Goal: Information Seeking & Learning: Check status

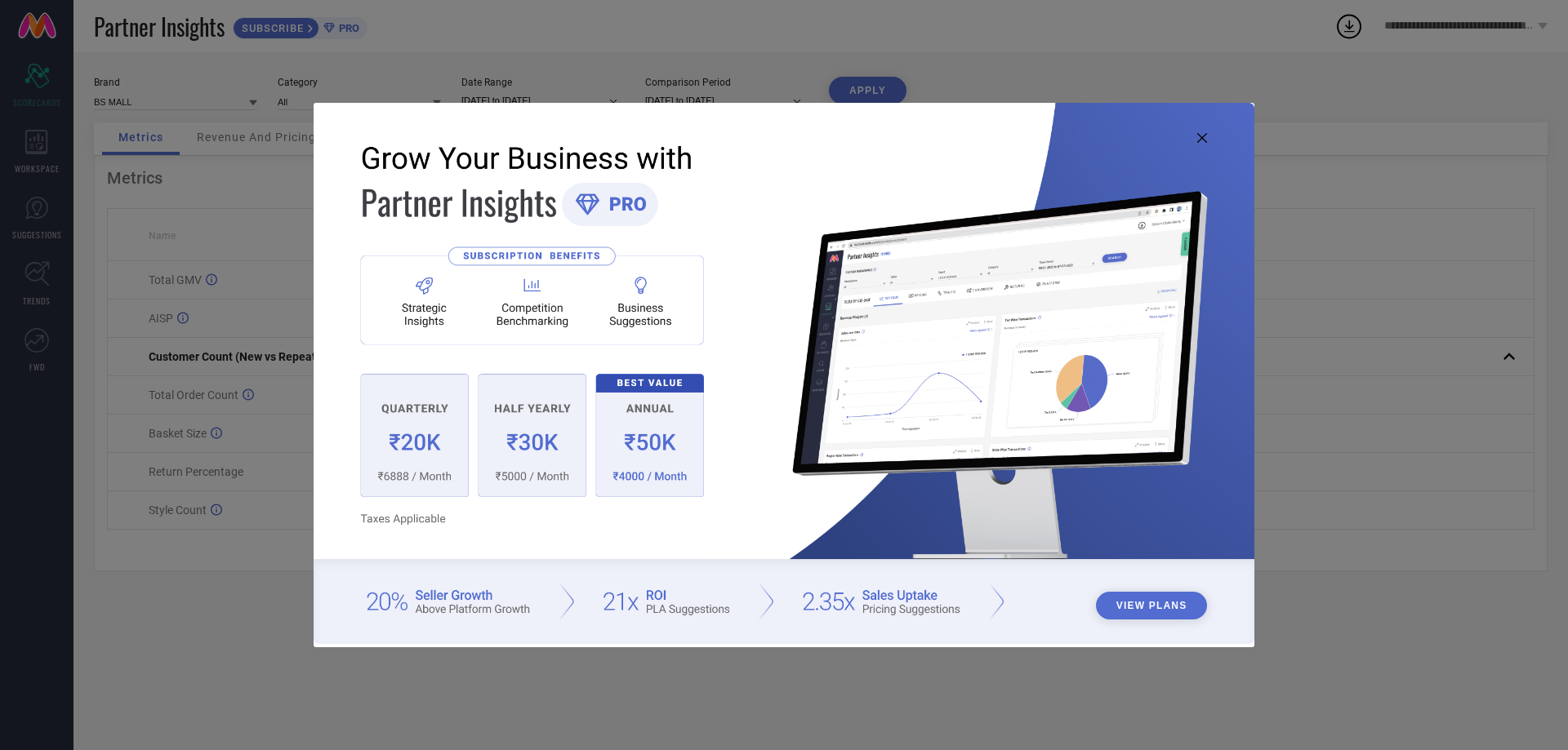
click at [1203, 136] on icon at bounding box center [1202, 138] width 9 height 9
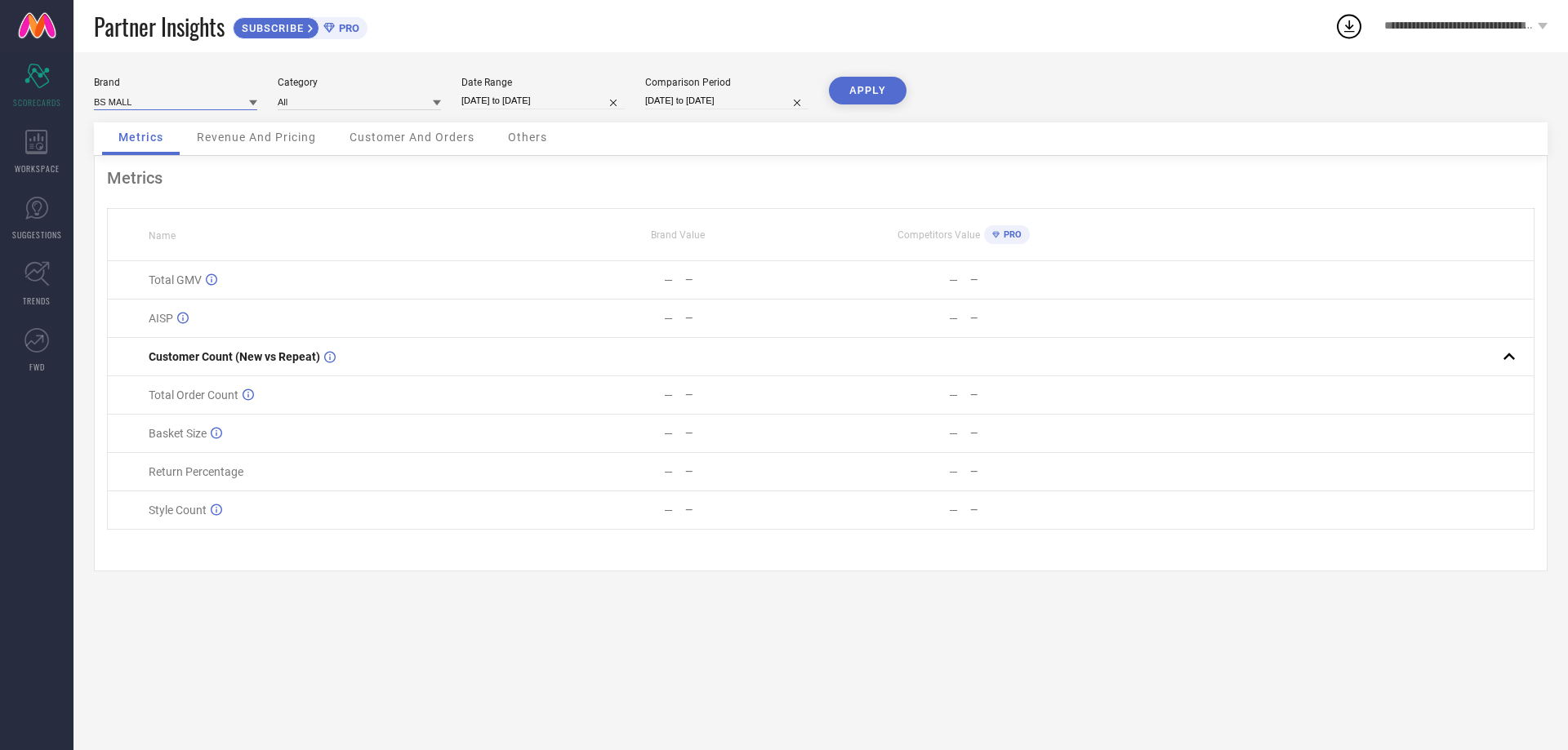
click at [174, 101] on input at bounding box center [175, 102] width 163 height 17
click at [133, 175] on div "PEORA" at bounding box center [175, 179] width 163 height 27
type input "All"
click at [385, 100] on input at bounding box center [359, 102] width 163 height 17
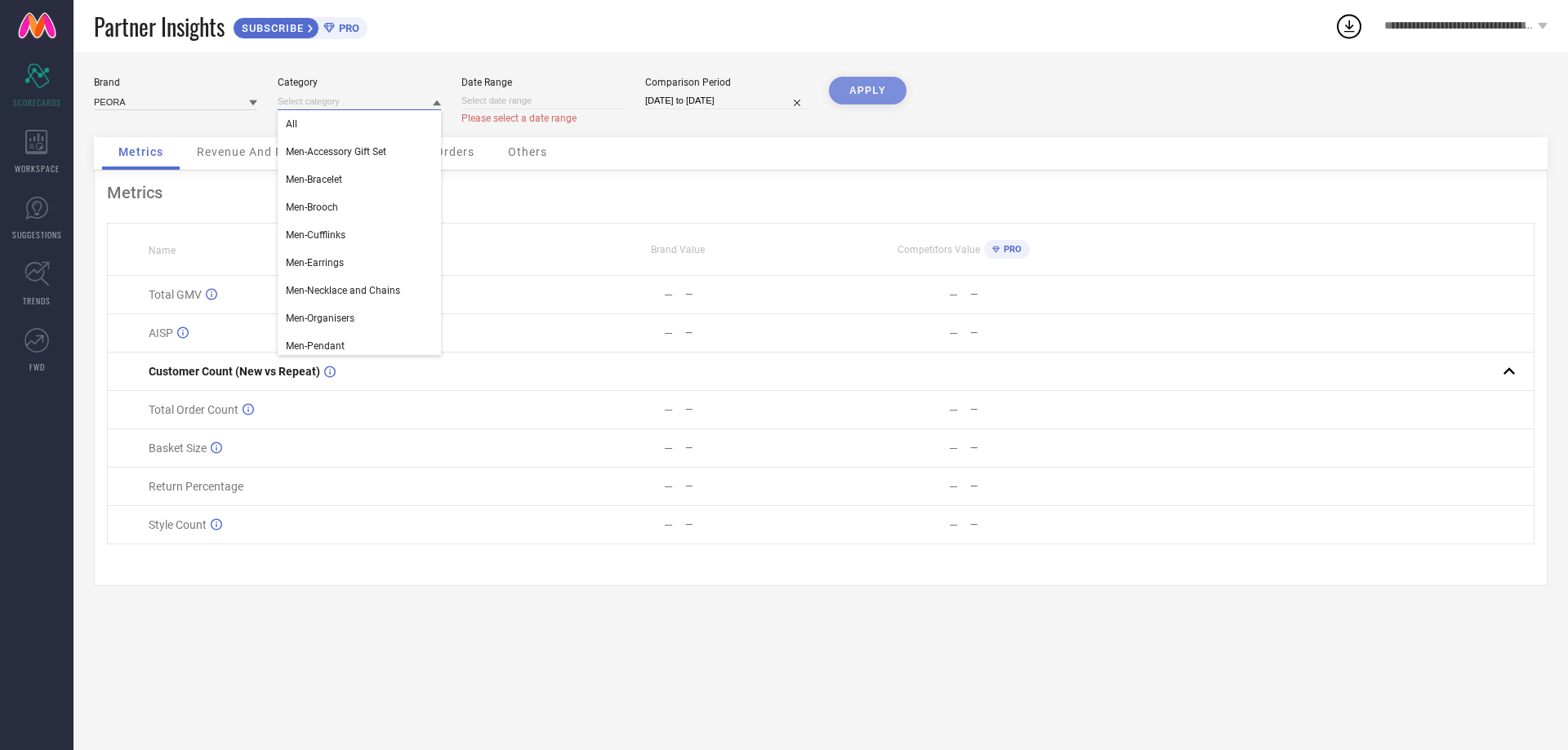
select select "8"
select select "2025"
select select "9"
select select "2025"
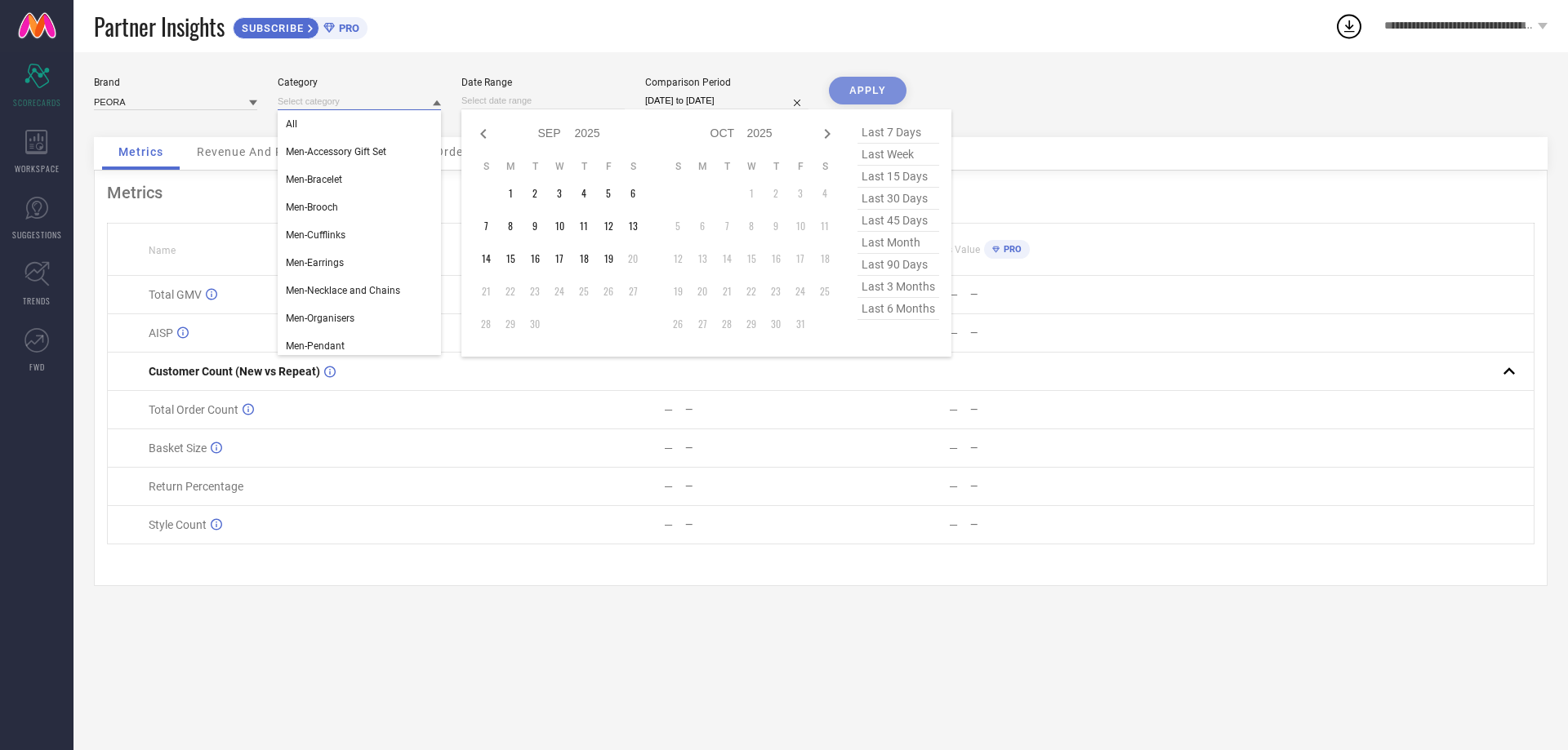
click at [515, 100] on input at bounding box center [543, 101] width 163 height 17
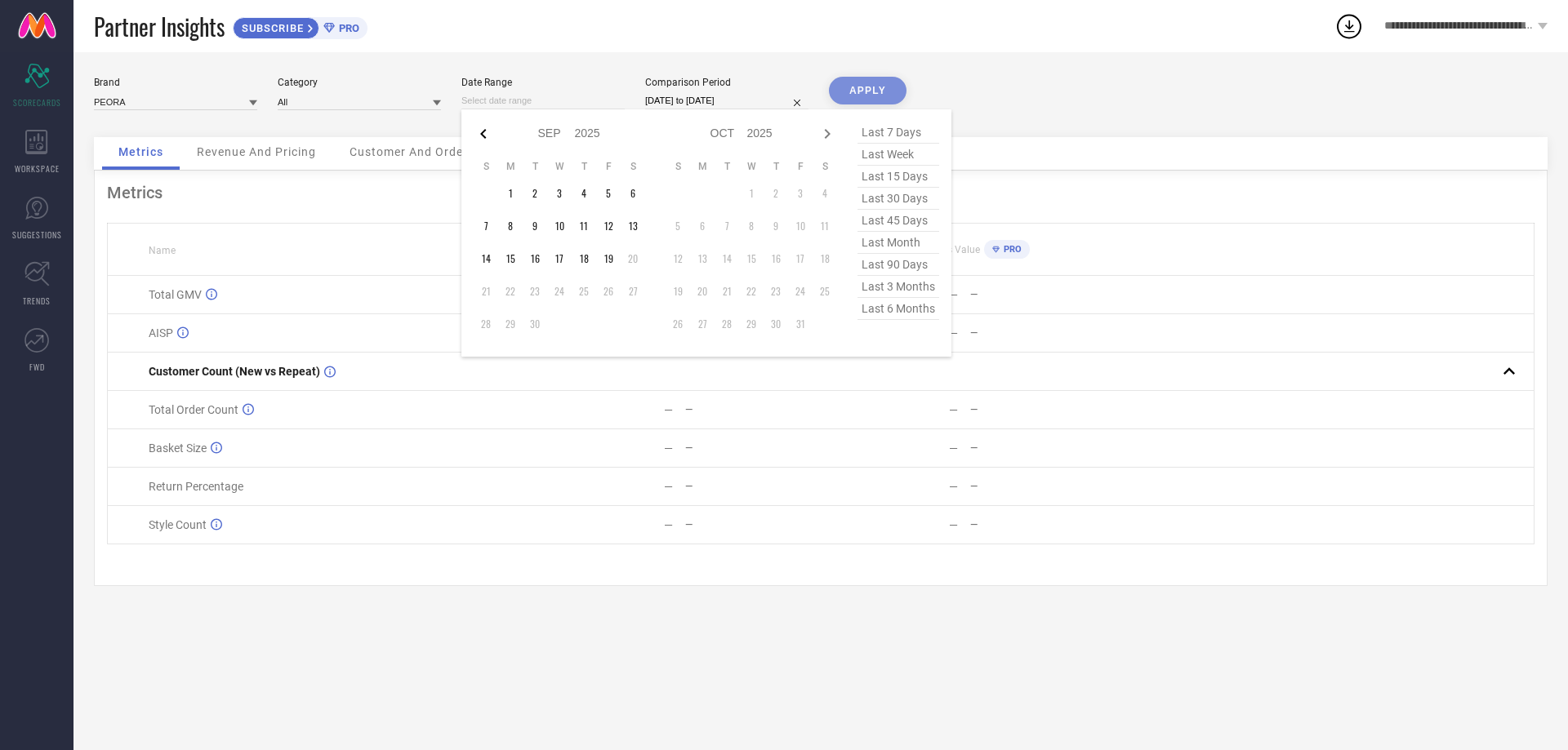
click at [483, 130] on icon at bounding box center [483, 134] width 6 height 9
select select "7"
select select "2025"
select select "8"
select select "2025"
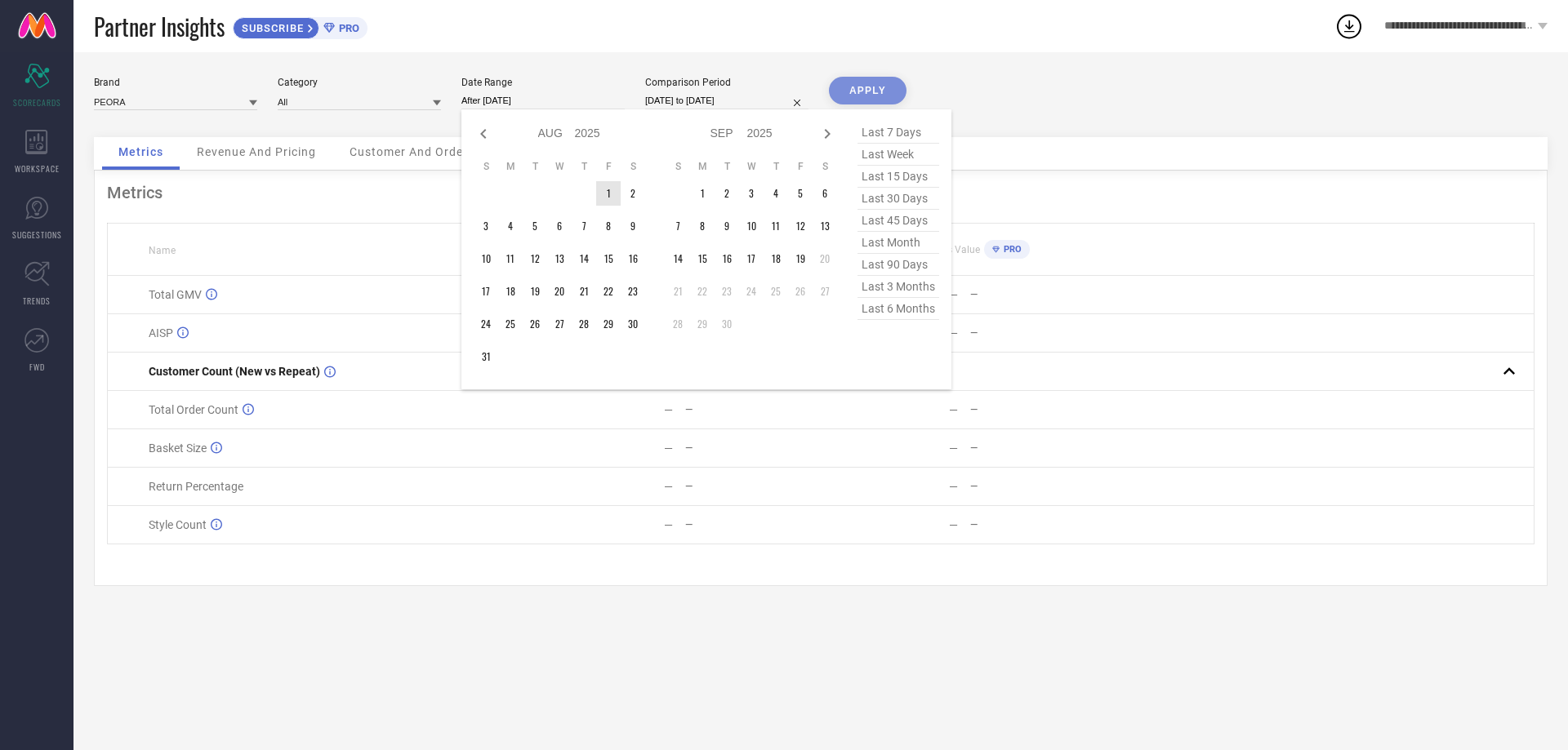
click at [607, 192] on td "1" at bounding box center [608, 193] width 25 height 25
type input "[DATE] to [DATE]"
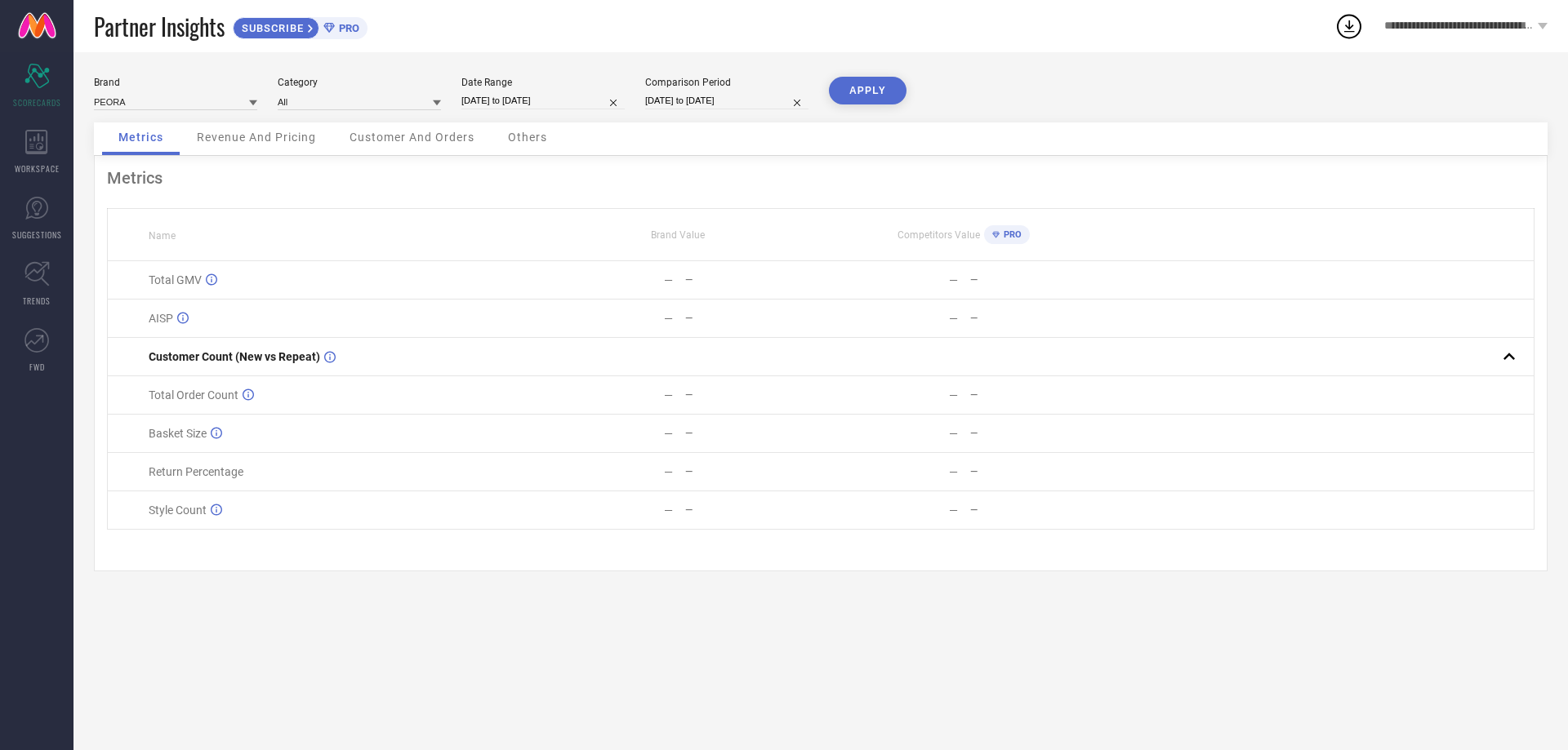
click at [637, 96] on div "Brand PEORA Category All Date Range [DATE] to [DATE] Comparison Period [DATE] t…" at bounding box center [820, 99] width 1454 height 45
click at [666, 99] on input "[DATE] to [DATE]" at bounding box center [726, 101] width 163 height 17
select select "7"
select select "2024"
select select "8"
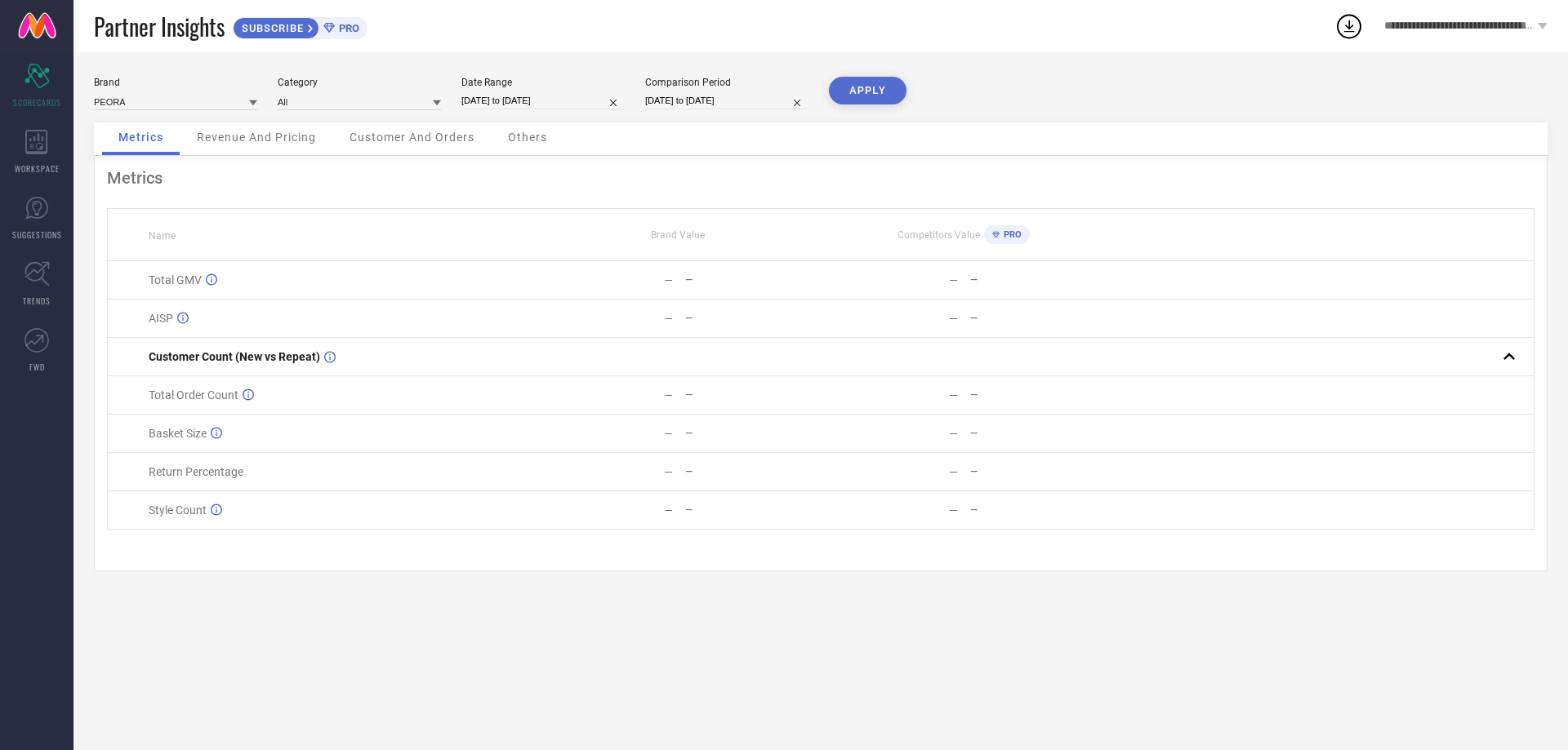
select select "2024"
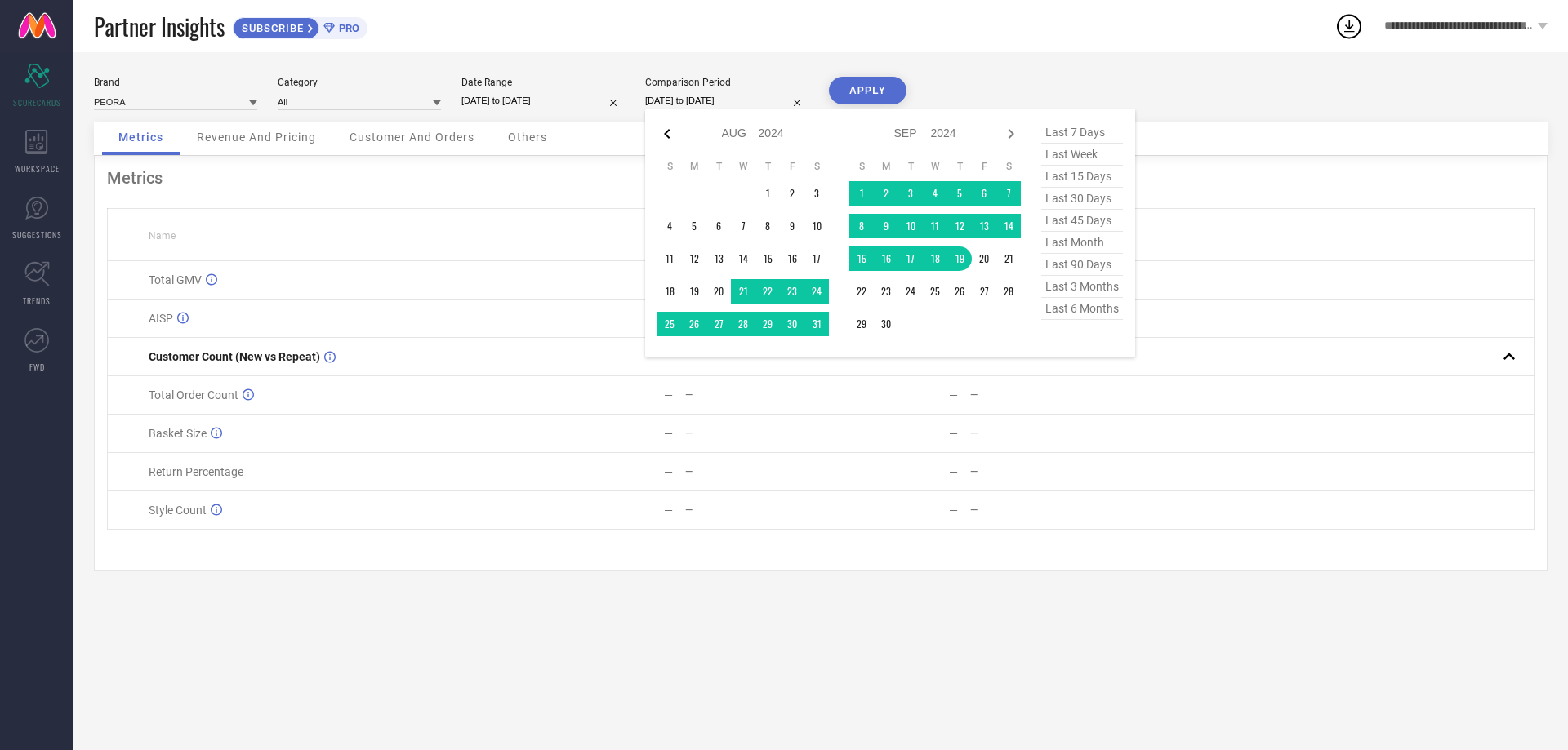
click at [666, 136] on icon at bounding box center [666, 134] width 6 height 9
select select "6"
select select "2024"
select select "7"
select select "2024"
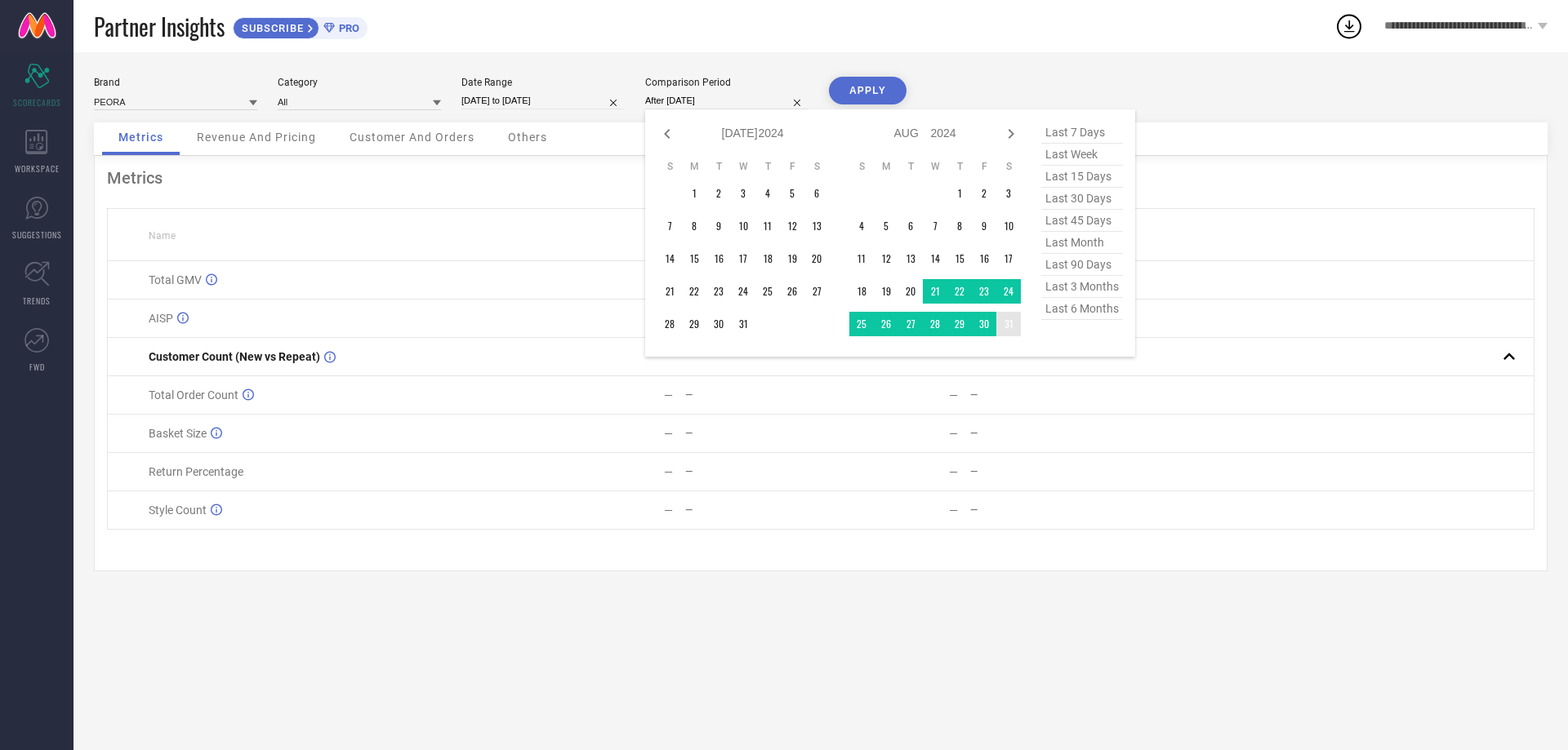
click at [1015, 325] on td "31" at bounding box center [1008, 324] width 25 height 25
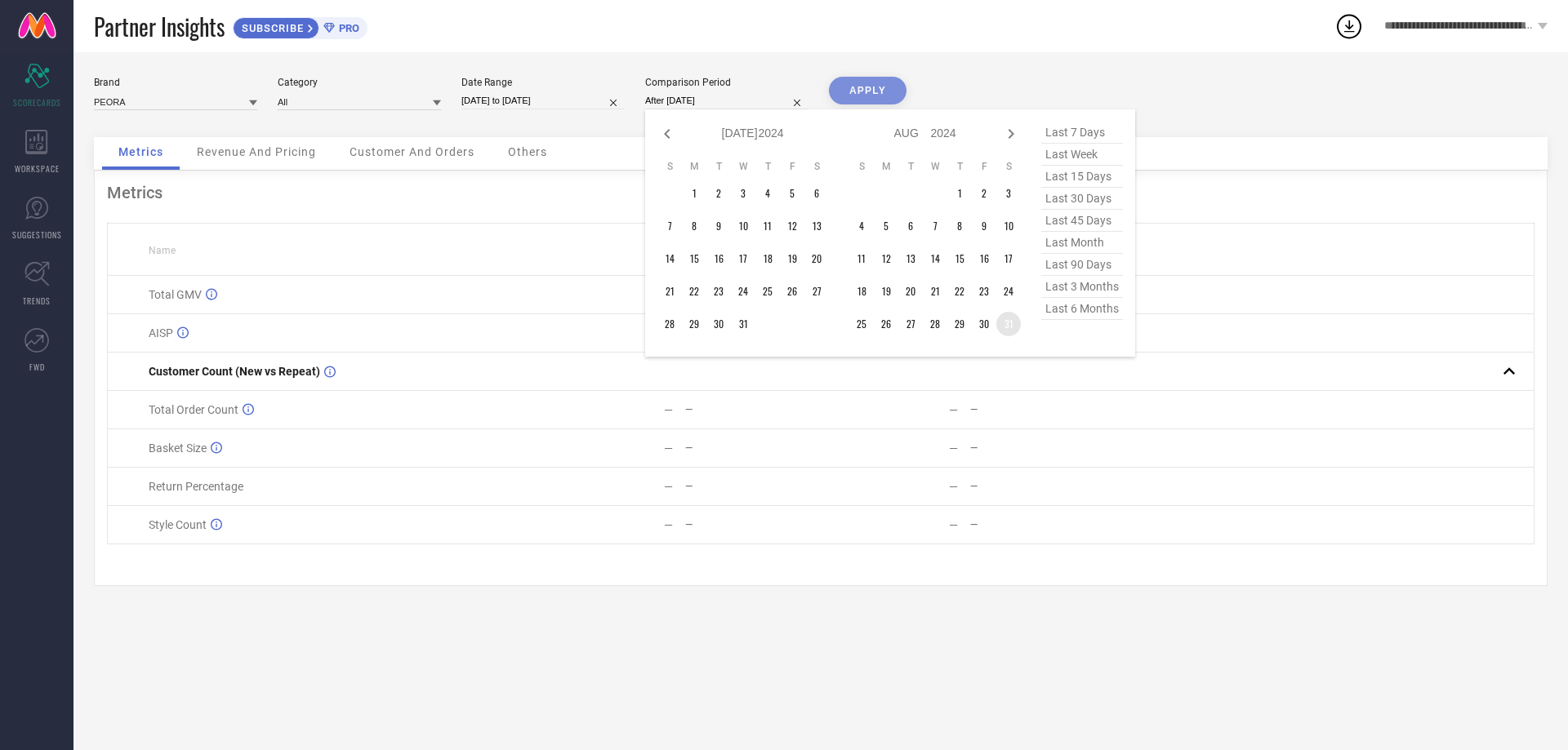
type input "[DATE] to [DATE]"
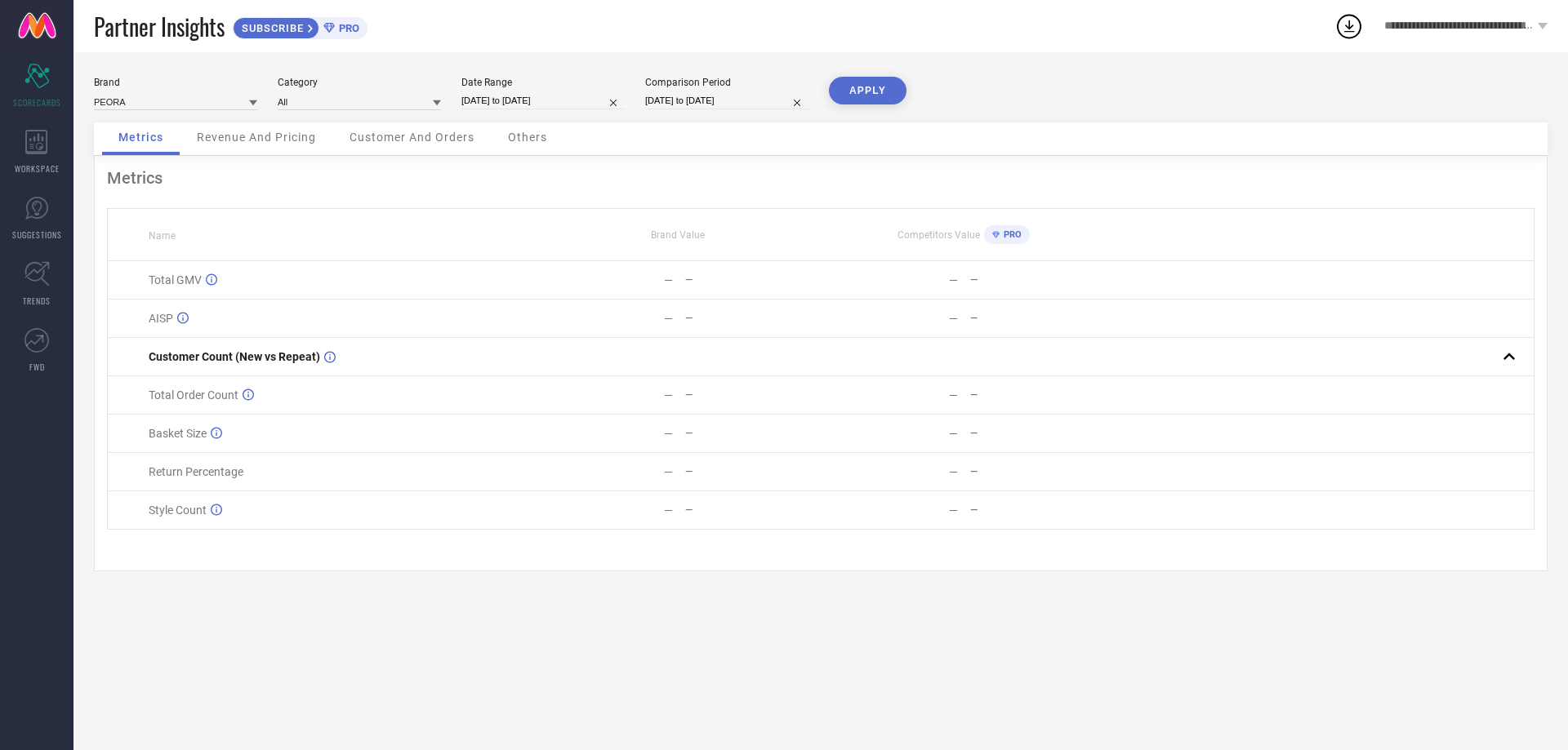
click at [881, 109] on div "APPLY" at bounding box center [868, 99] width 77 height 45
click at [876, 88] on button "APPLY" at bounding box center [868, 90] width 77 height 27
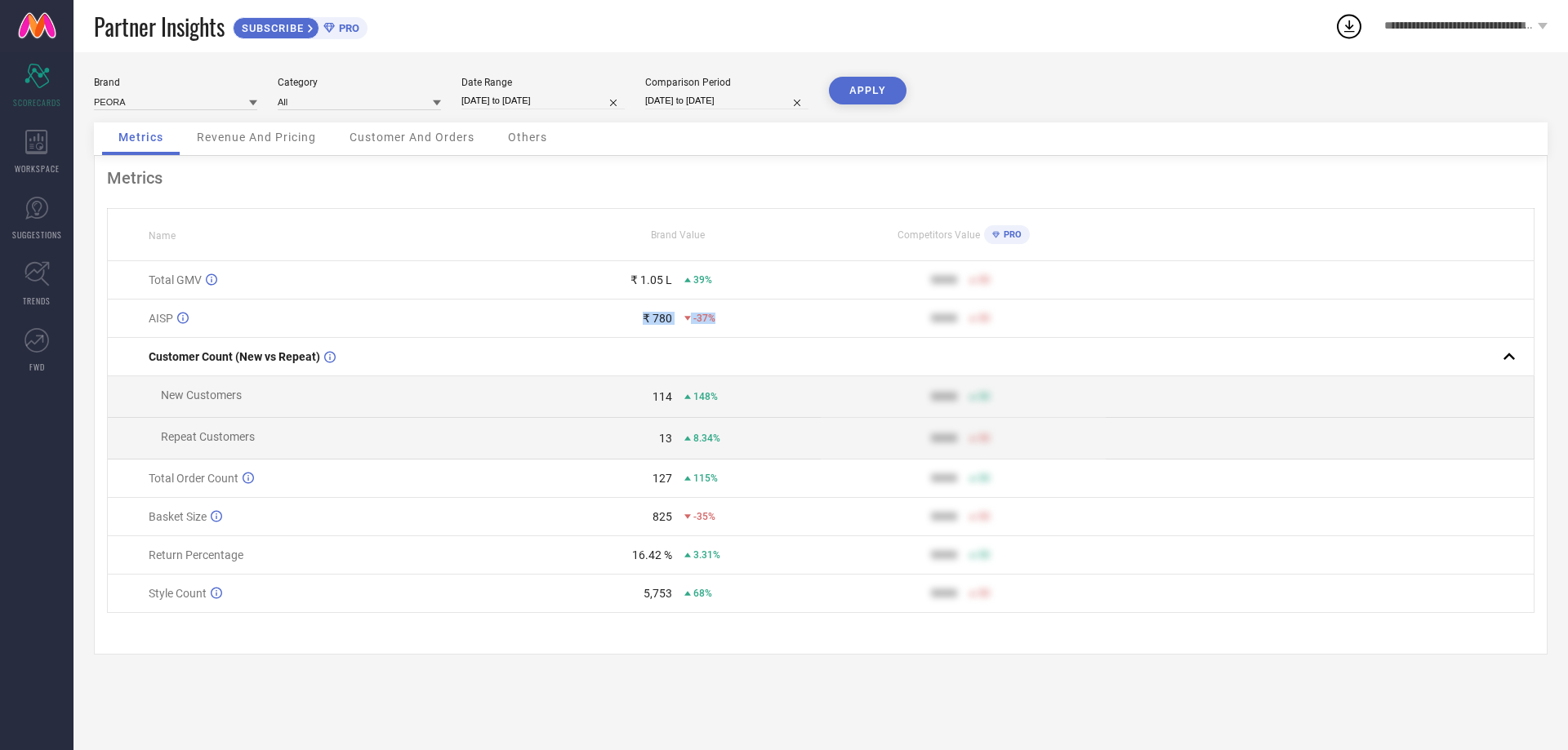
drag, startPoint x: 624, startPoint y: 317, endPoint x: 729, endPoint y: 318, distance: 105.0
click at [729, 318] on div "₹ 780 -37%" at bounding box center [678, 318] width 283 height 13
copy div "₹ 780 -37%"
drag, startPoint x: 1172, startPoint y: 184, endPoint x: 1182, endPoint y: 175, distance: 13.5
click at [1172, 184] on div "Metrics" at bounding box center [820, 177] width 1427 height 20
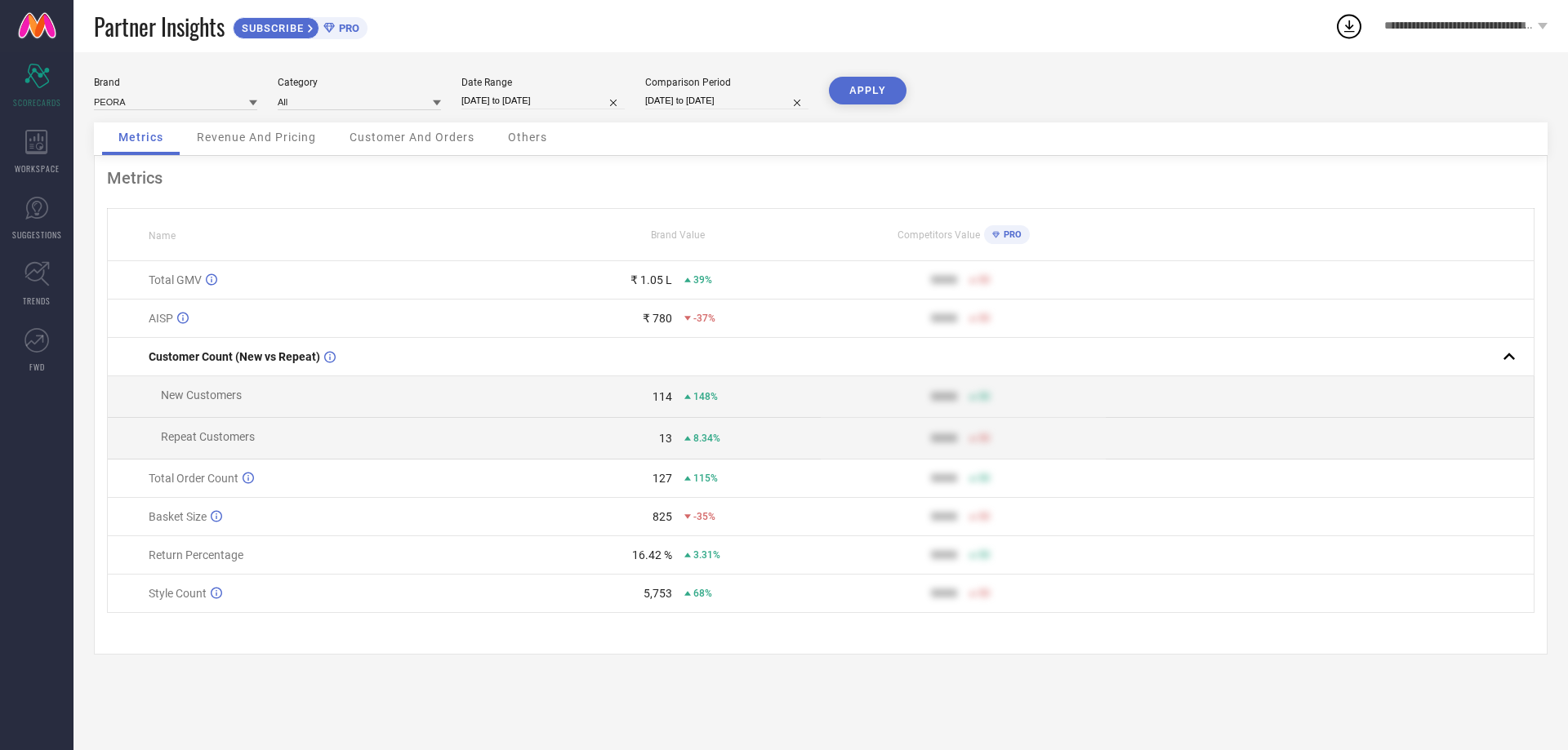
select select "7"
select select "2025"
select select "8"
select select "2025"
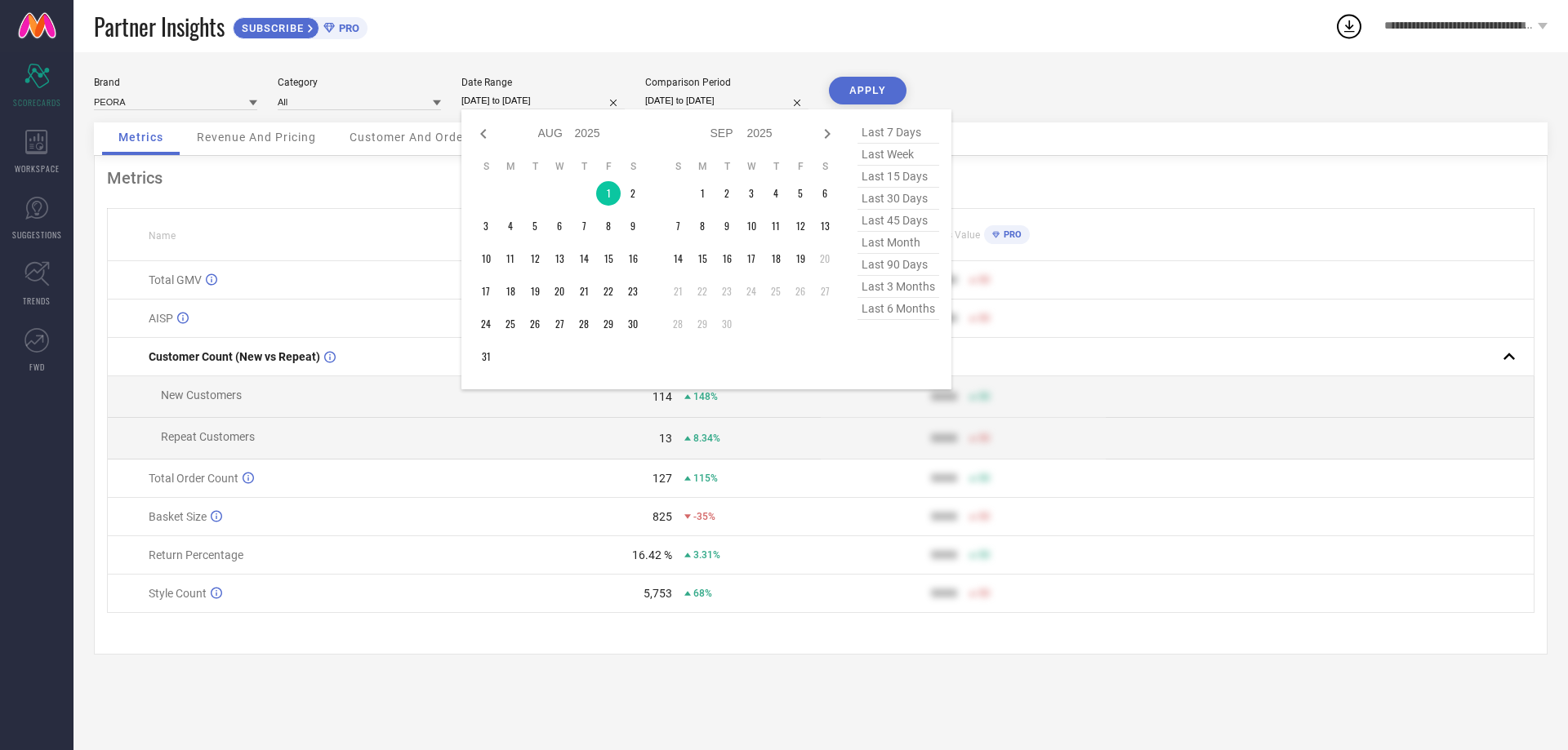
click at [555, 100] on input "[DATE] to [DATE]" at bounding box center [543, 101] width 163 height 17
type input "After [DATE]"
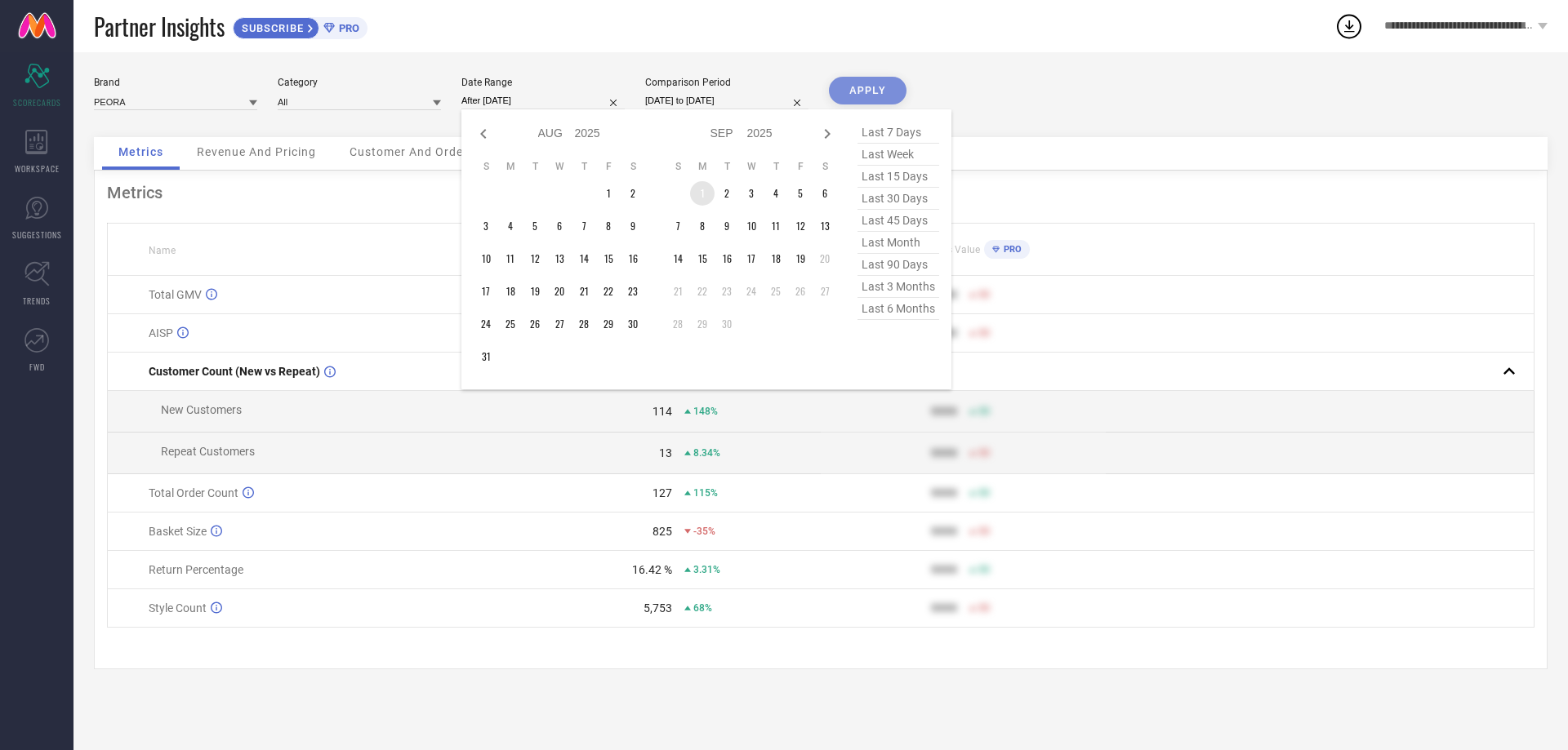
click at [706, 189] on td "1" at bounding box center [702, 193] width 25 height 25
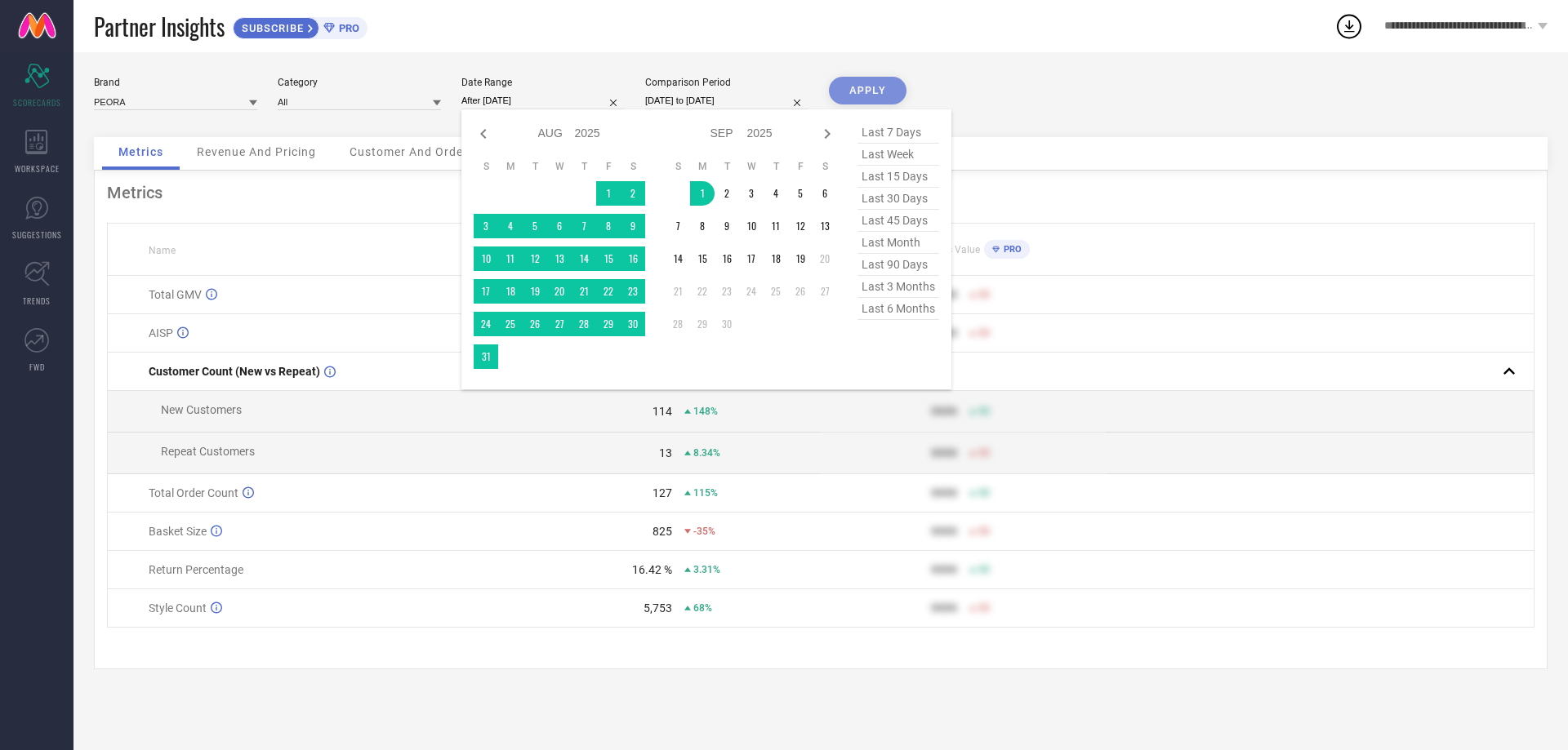
select select "7"
select select "2024"
select select "8"
select select "2024"
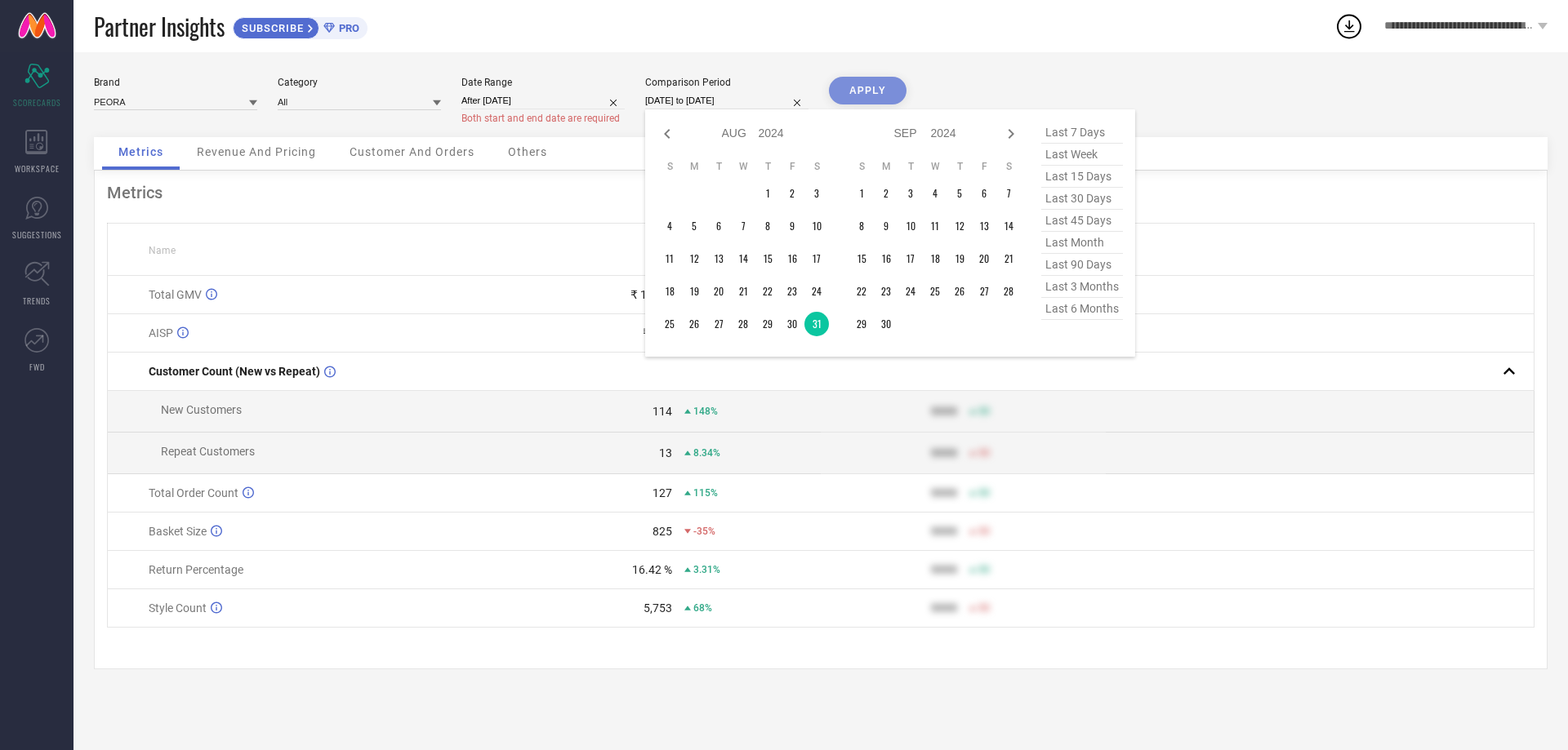
click at [774, 93] on input "[DATE] to [DATE]" at bounding box center [726, 101] width 163 height 17
type input "After [DATE]"
click at [988, 254] on td "20" at bounding box center [984, 258] width 25 height 25
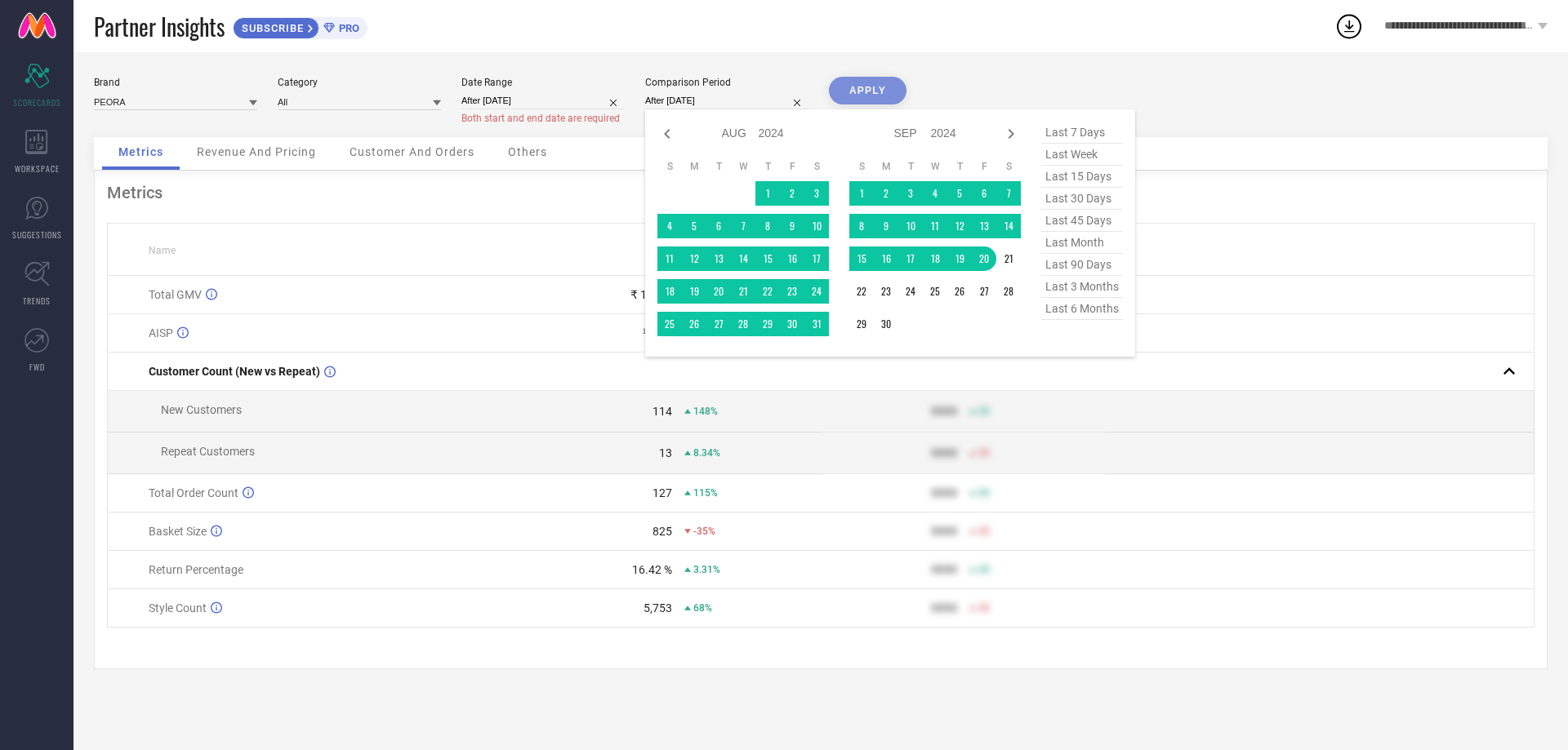
click at [878, 89] on div "APPLY" at bounding box center [868, 107] width 77 height 60
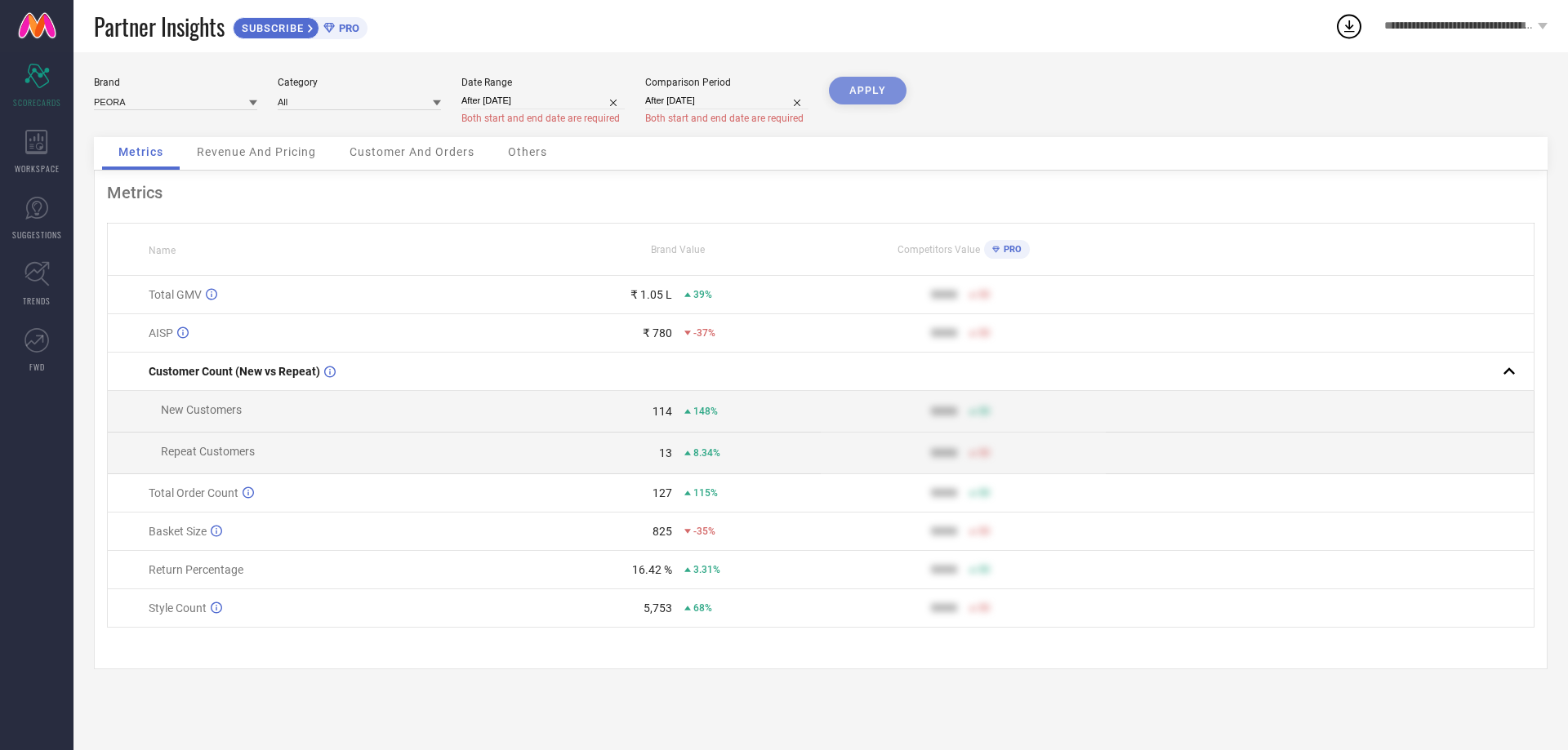
select select "8"
select select "2024"
select select "9"
select select "2024"
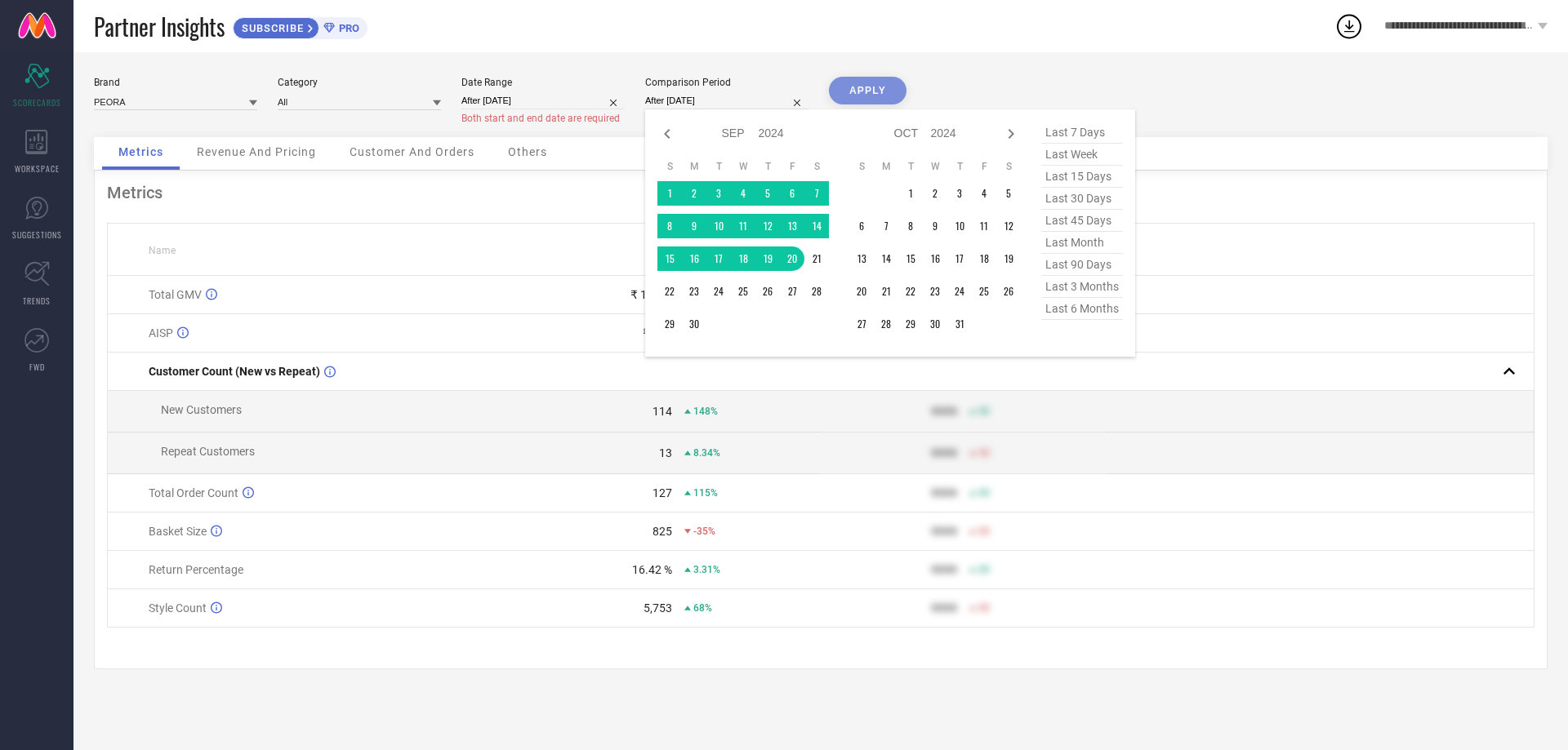
click at [726, 96] on input "After [DATE]" at bounding box center [726, 101] width 163 height 17
click at [571, 94] on input "After [DATE]" at bounding box center [543, 101] width 163 height 17
select select "8"
select select "2025"
select select "9"
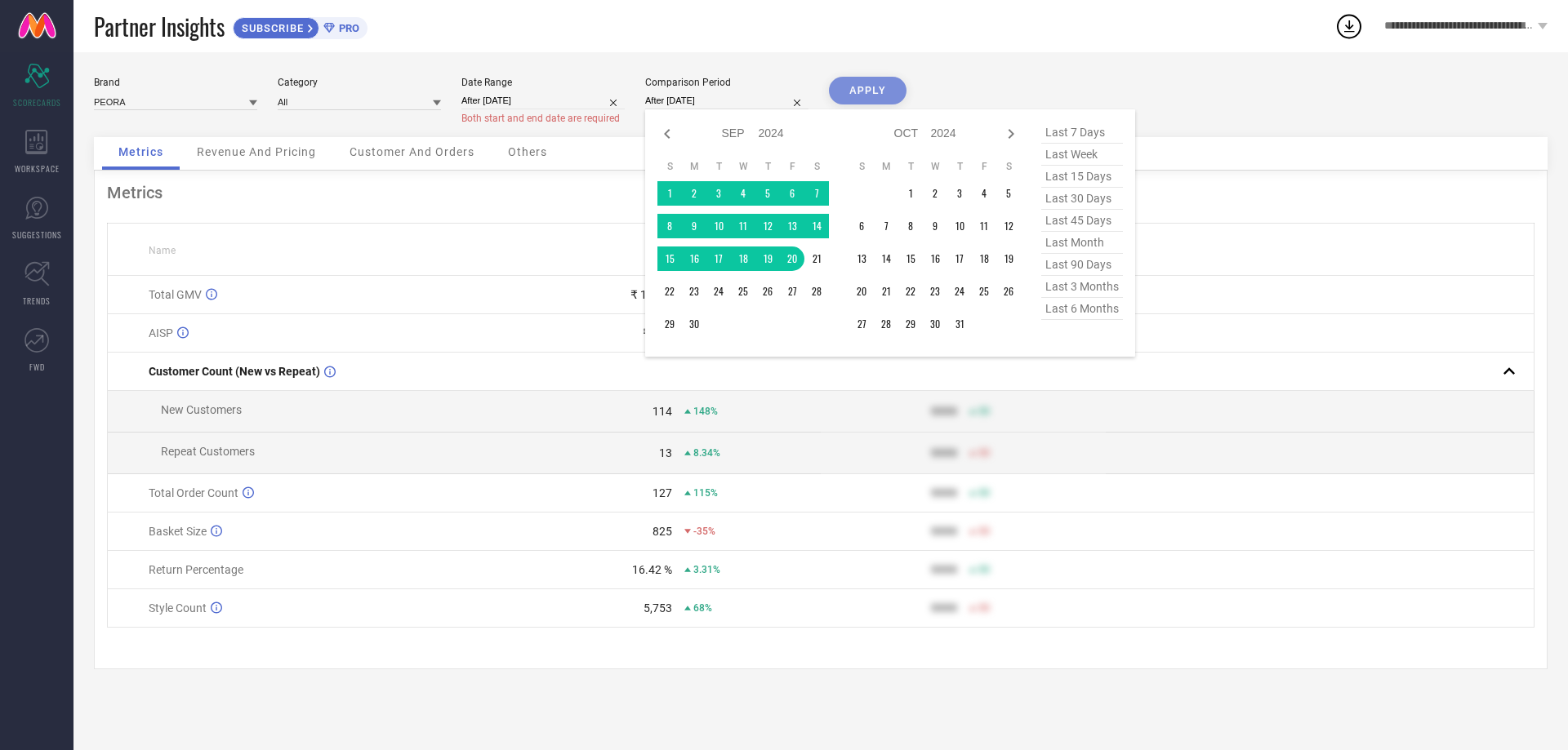
select select "2025"
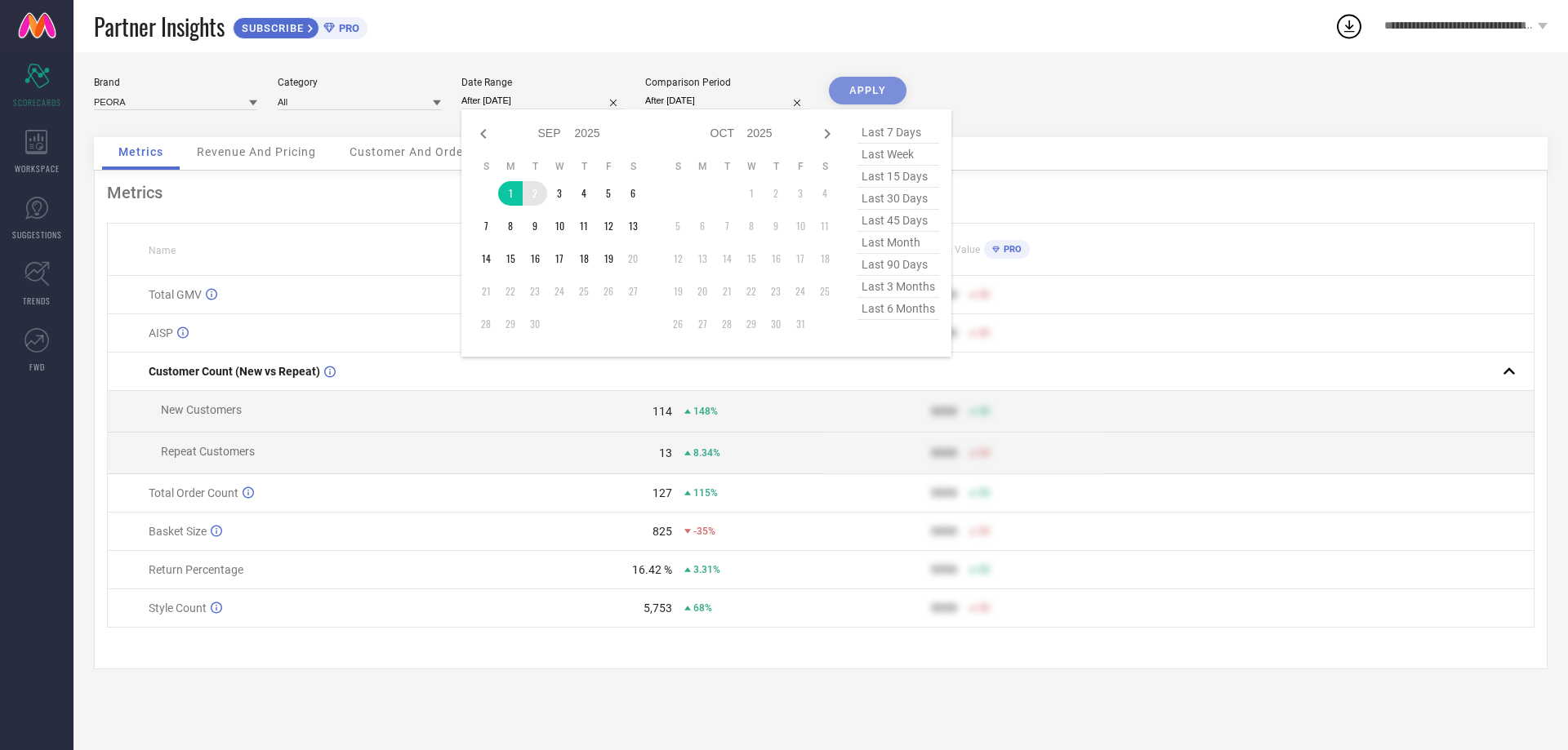
type input "[DATE] to [DATE]"
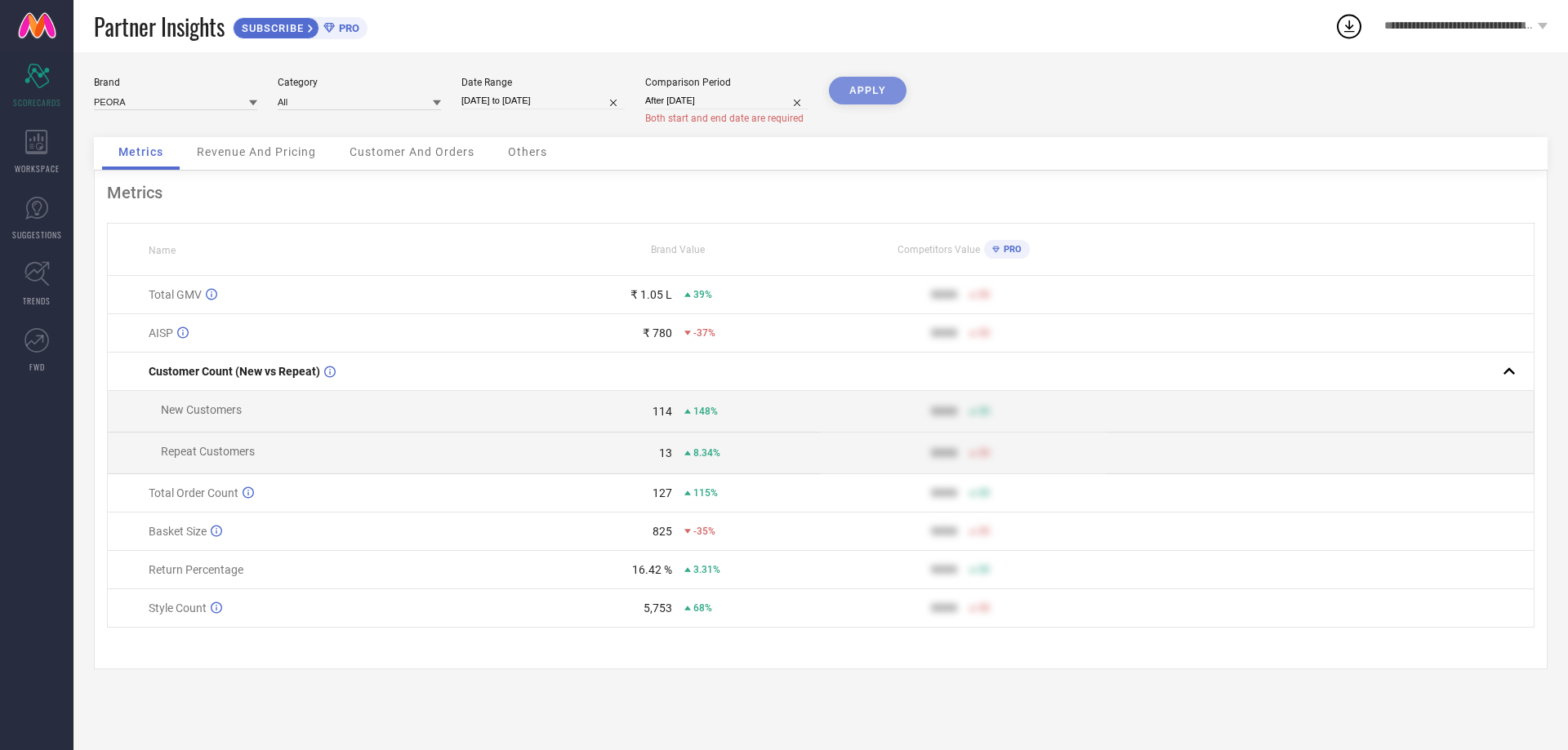
click at [740, 99] on input "After [DATE]" at bounding box center [726, 101] width 163 height 17
select select "8"
select select "2024"
select select "9"
select select "2024"
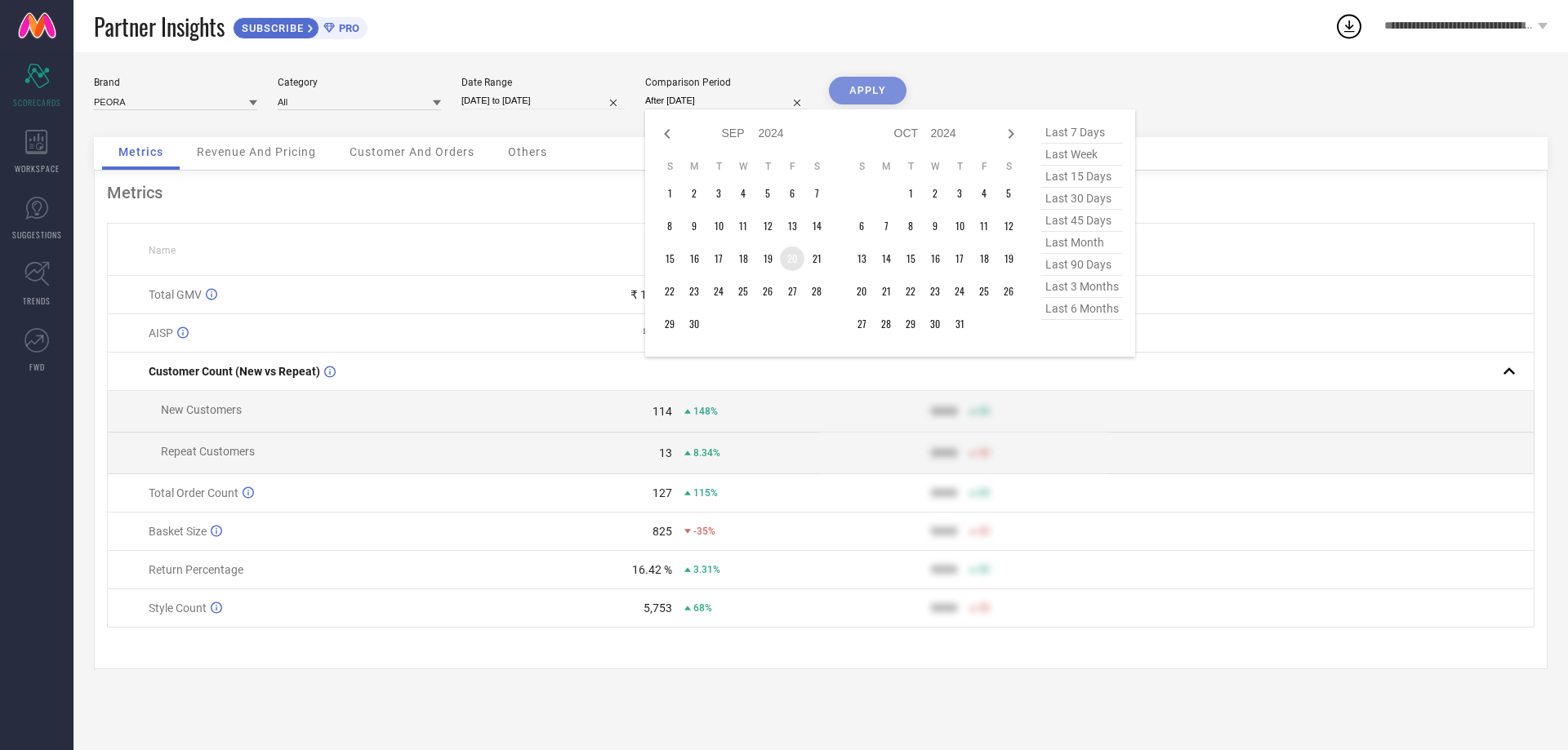
type input "[DATE] to [DATE]"
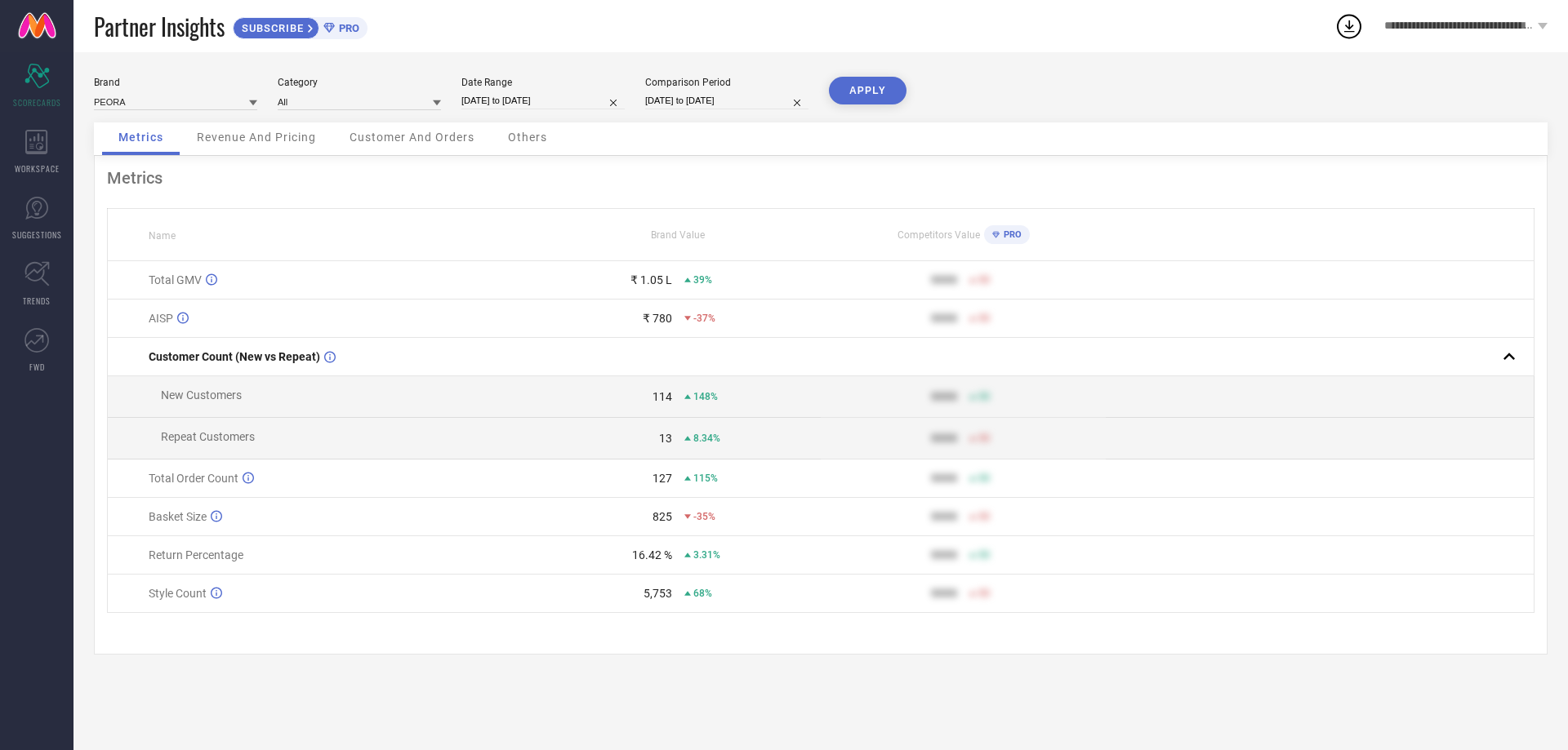
click at [887, 89] on button "APPLY" at bounding box center [868, 90] width 77 height 27
click at [566, 96] on input "[DATE] to [DATE]" at bounding box center [543, 101] width 163 height 17
select select "8"
select select "2025"
select select "9"
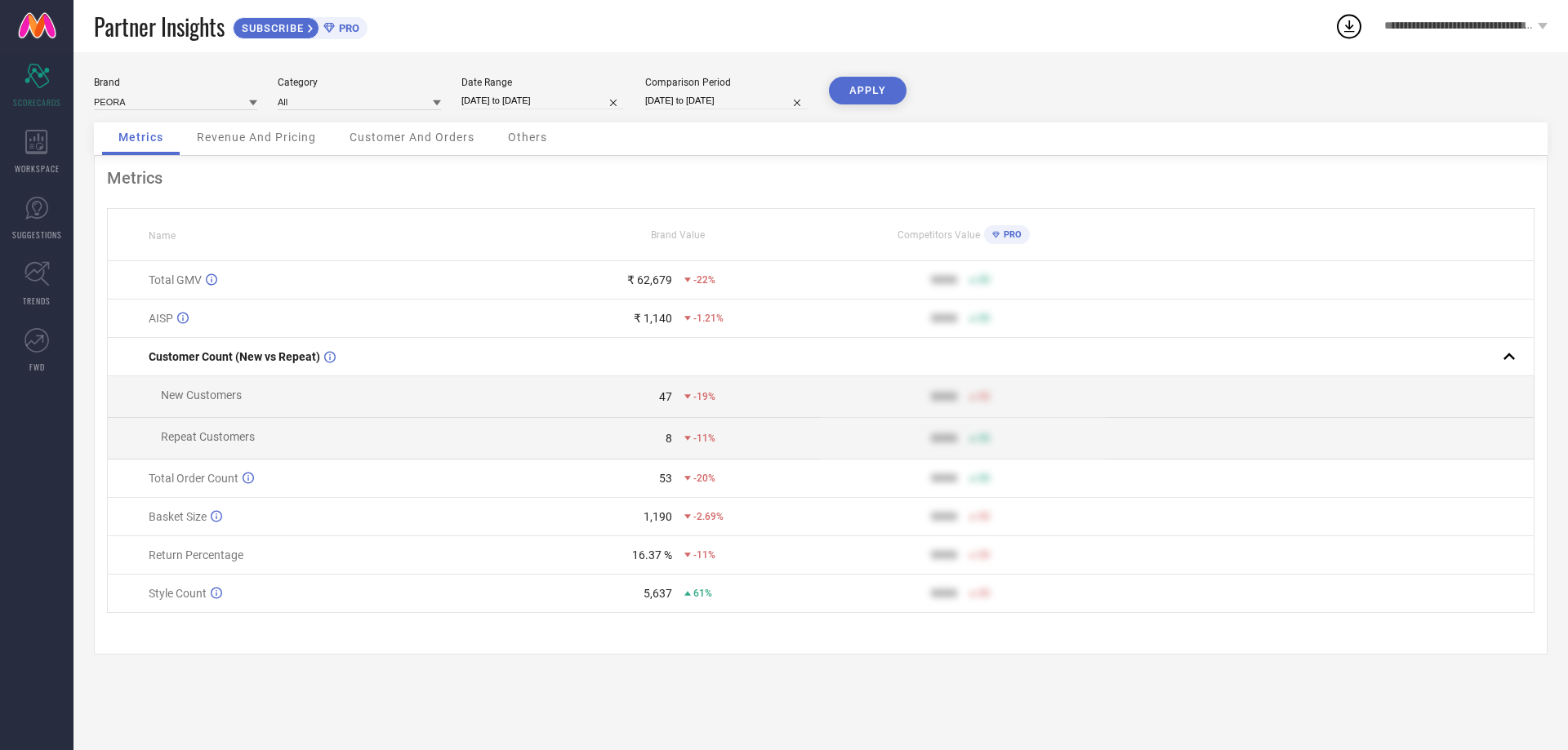
select select "2025"
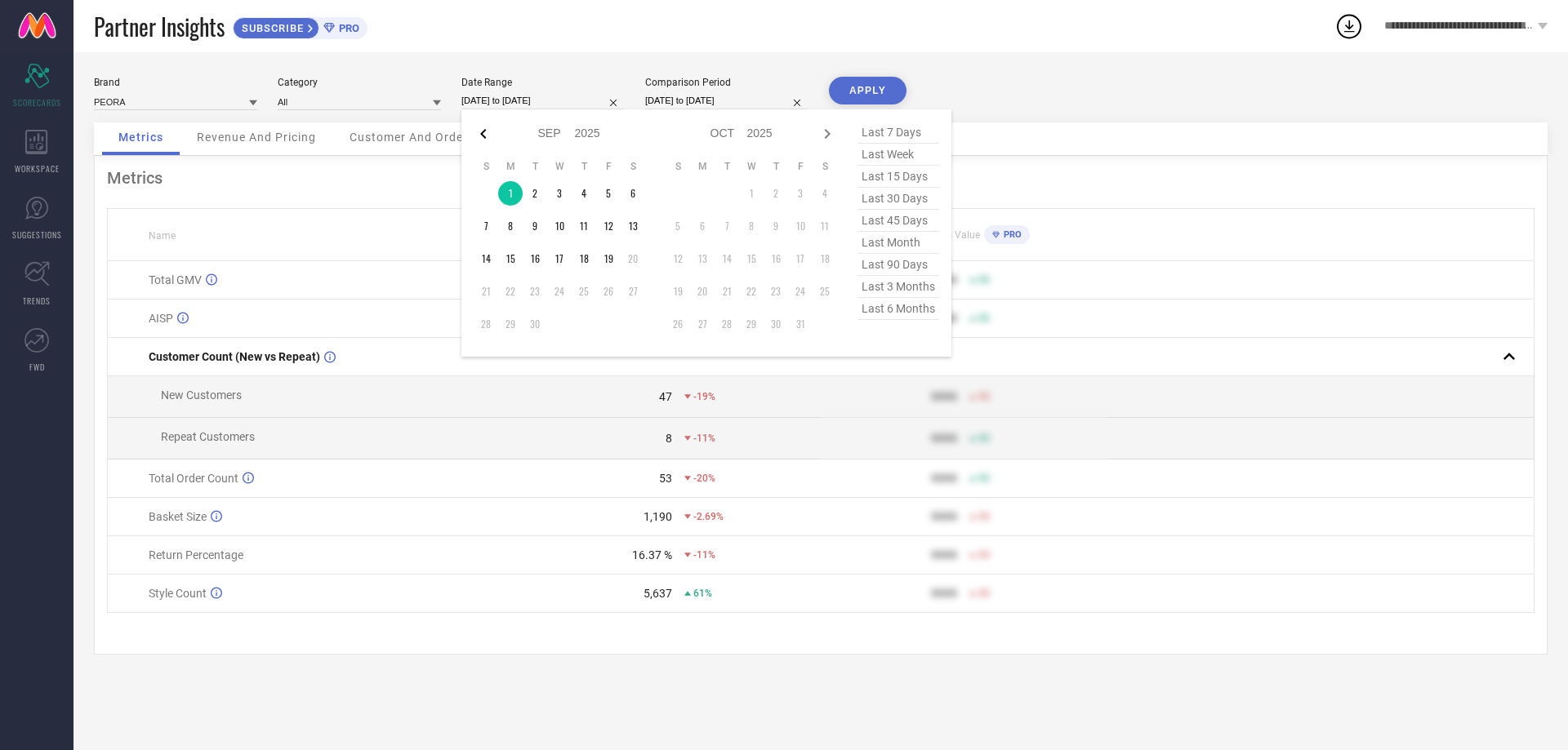
click at [480, 126] on icon at bounding box center [483, 133] width 20 height 20
select select "7"
select select "2025"
select select "8"
select select "2025"
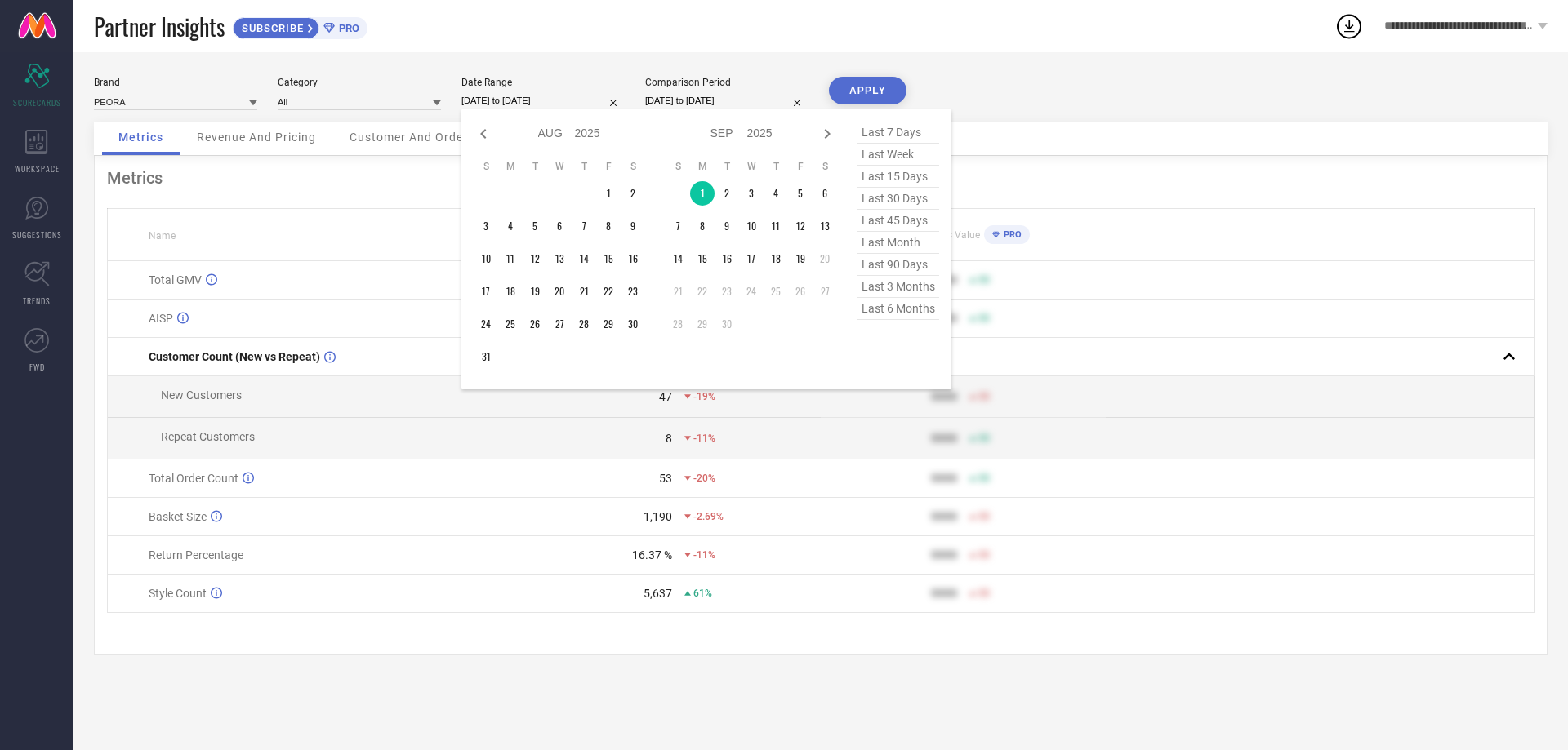
click at [480, 126] on icon at bounding box center [483, 133] width 20 height 20
select select "6"
select select "2025"
select select "7"
select select "2025"
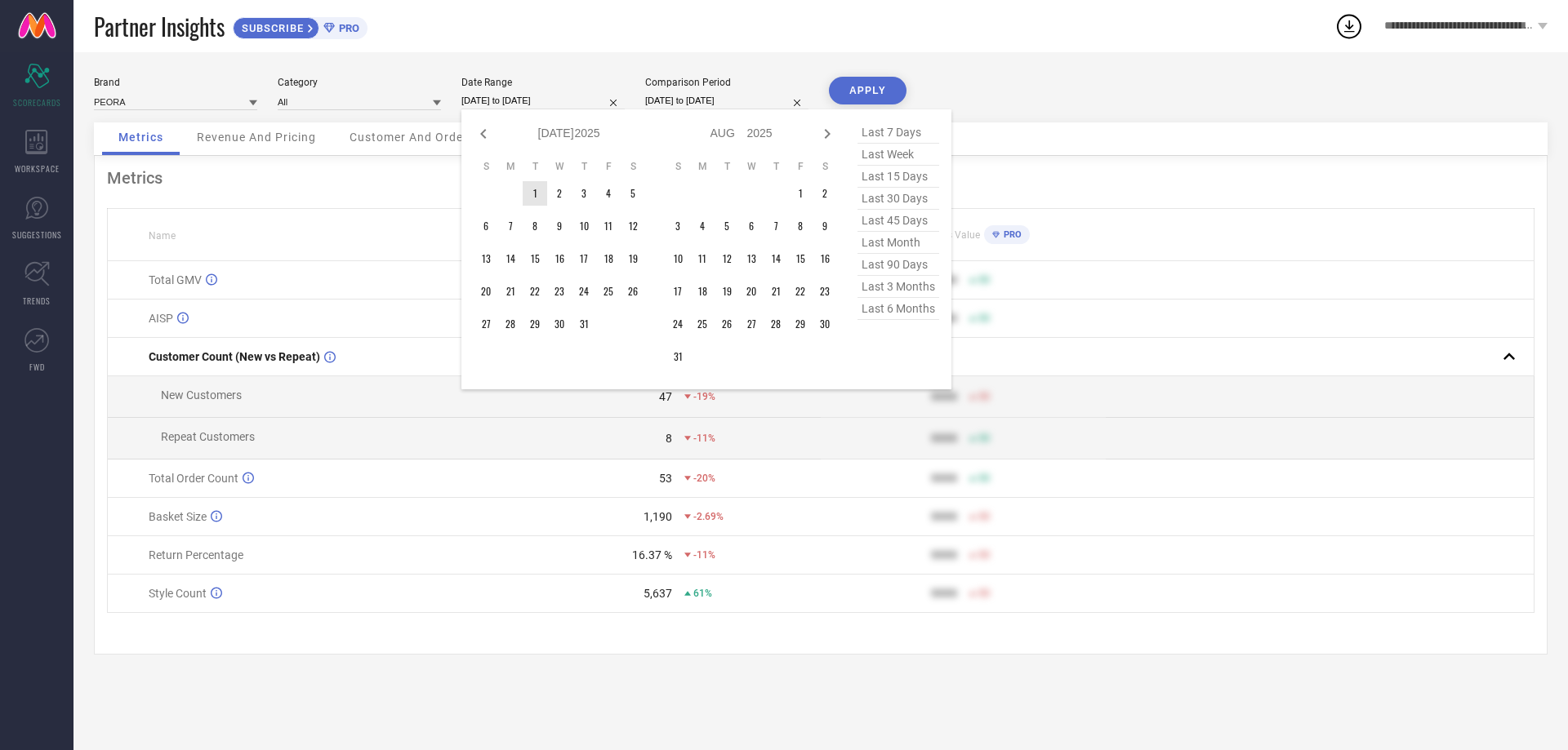
type input "After [DATE]"
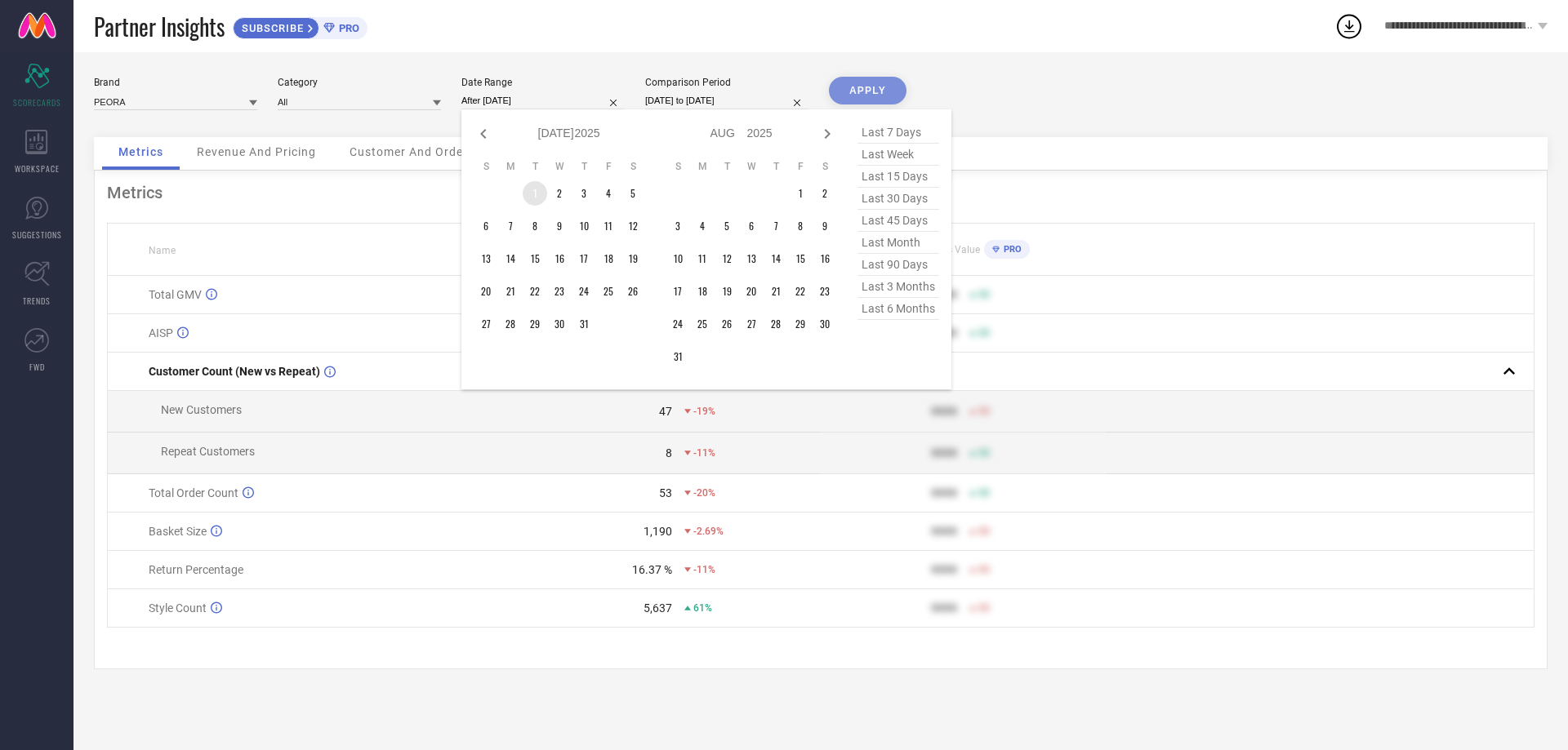
click at [537, 189] on td "1" at bounding box center [535, 193] width 25 height 25
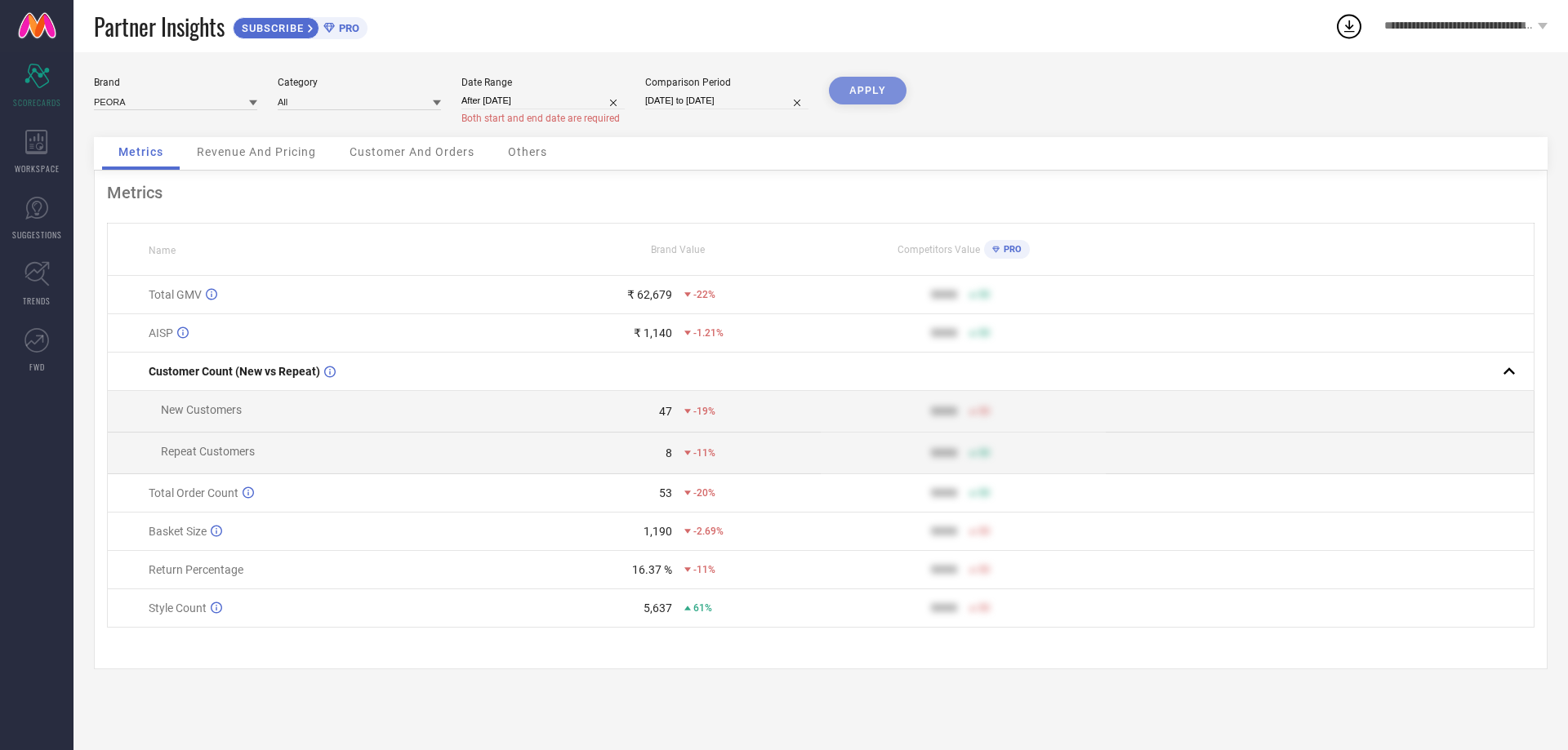
click at [1007, 107] on div "Brand PEORA Category All Date Range After [DATE] Both start and end date are re…" at bounding box center [820, 107] width 1454 height 60
click at [750, 99] on input "[DATE] to [DATE]" at bounding box center [726, 101] width 163 height 17
select select "8"
select select "2024"
select select "9"
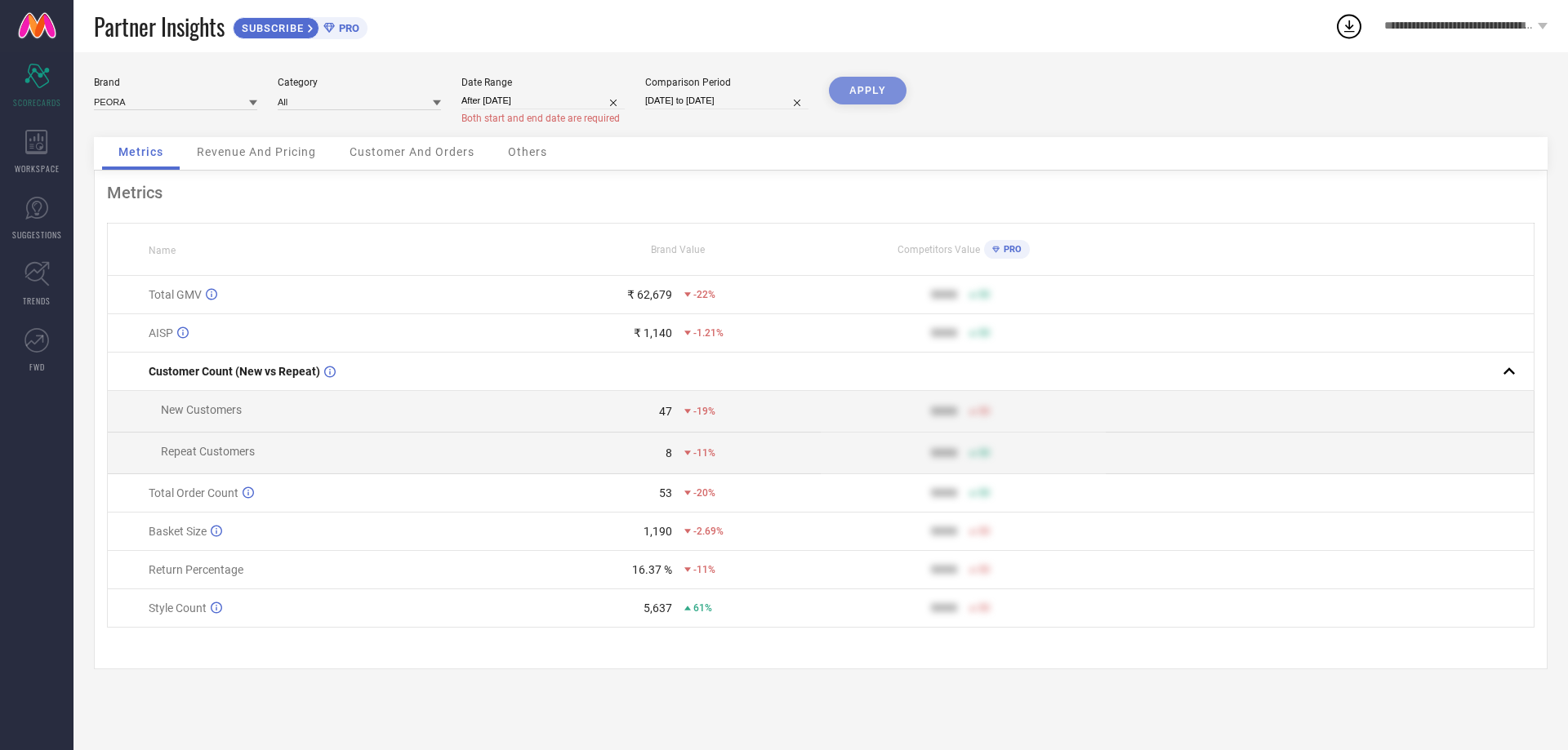
select select "2024"
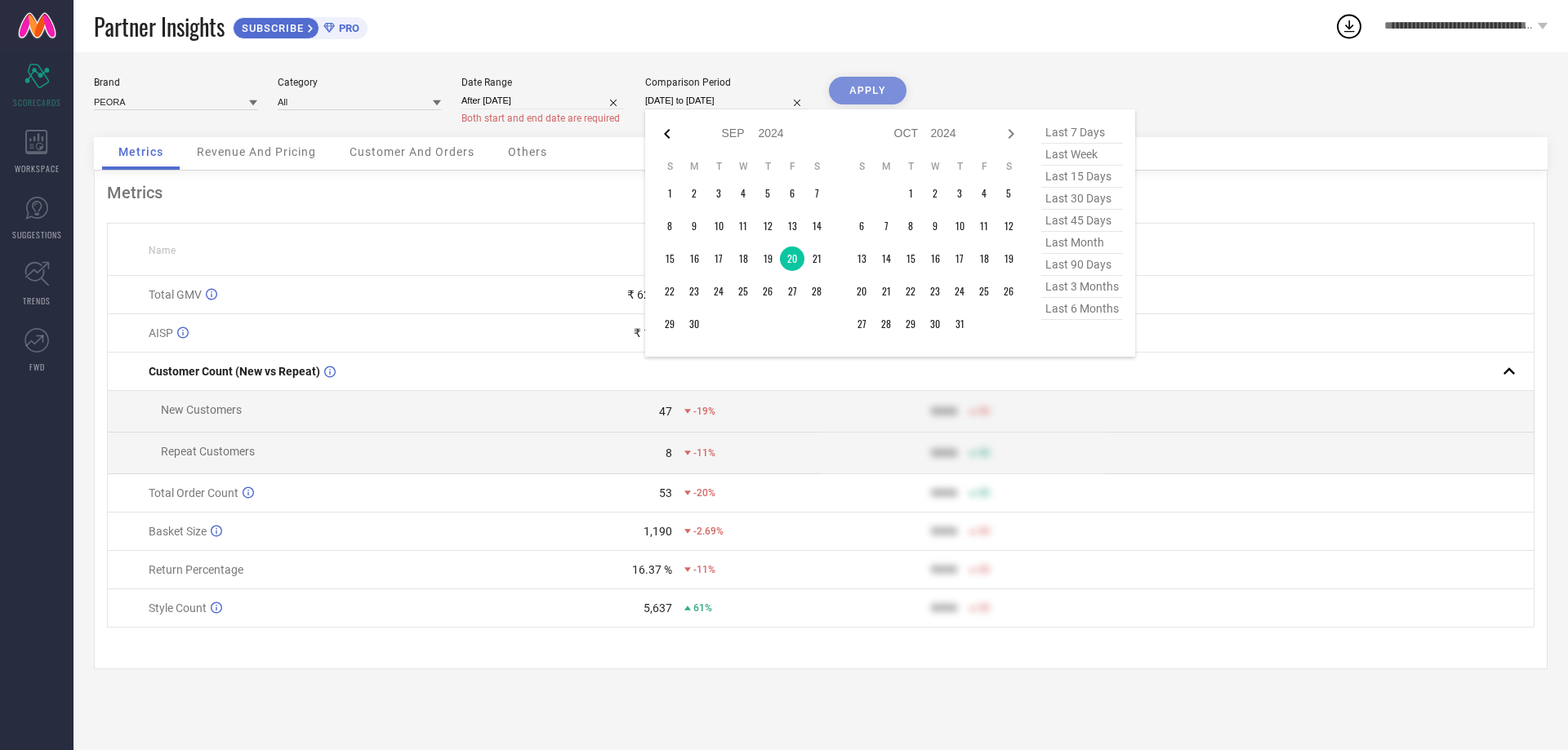
click at [669, 133] on icon at bounding box center [666, 133] width 20 height 20
select select "7"
select select "2024"
select select "8"
select select "2024"
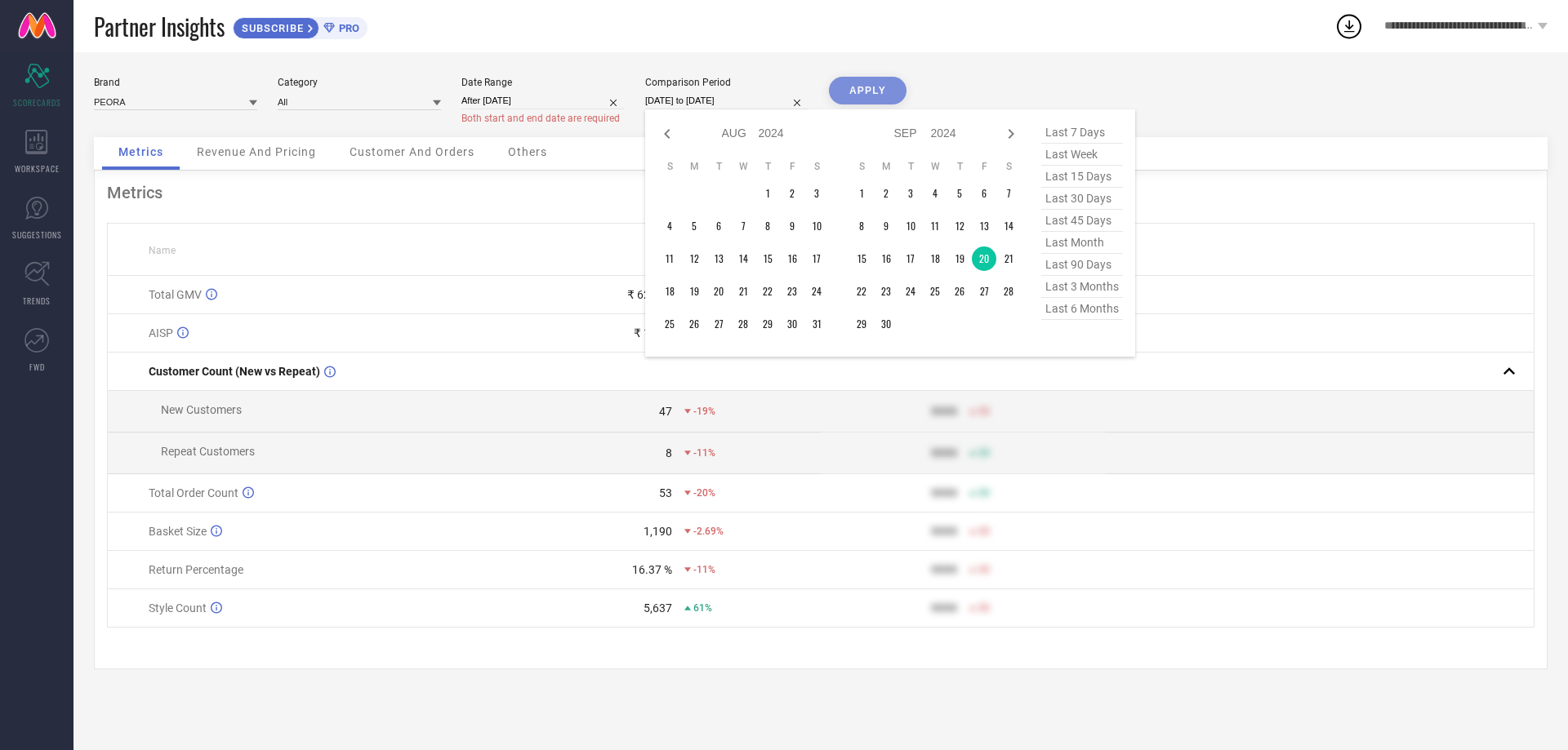
click at [669, 133] on icon at bounding box center [666, 133] width 20 height 20
select select "6"
select select "2024"
select select "7"
select select "2024"
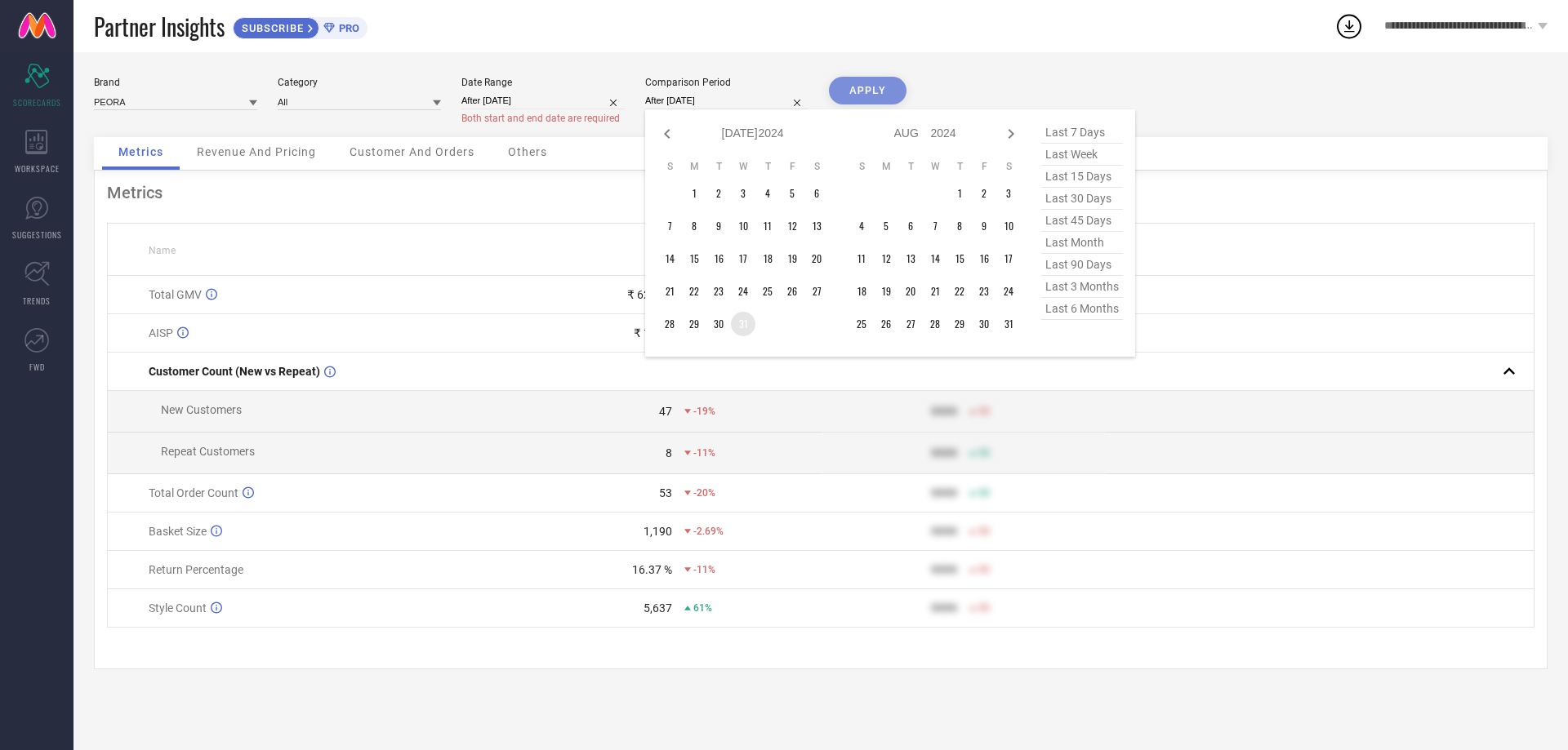
click at [741, 325] on td "31" at bounding box center [743, 324] width 25 height 25
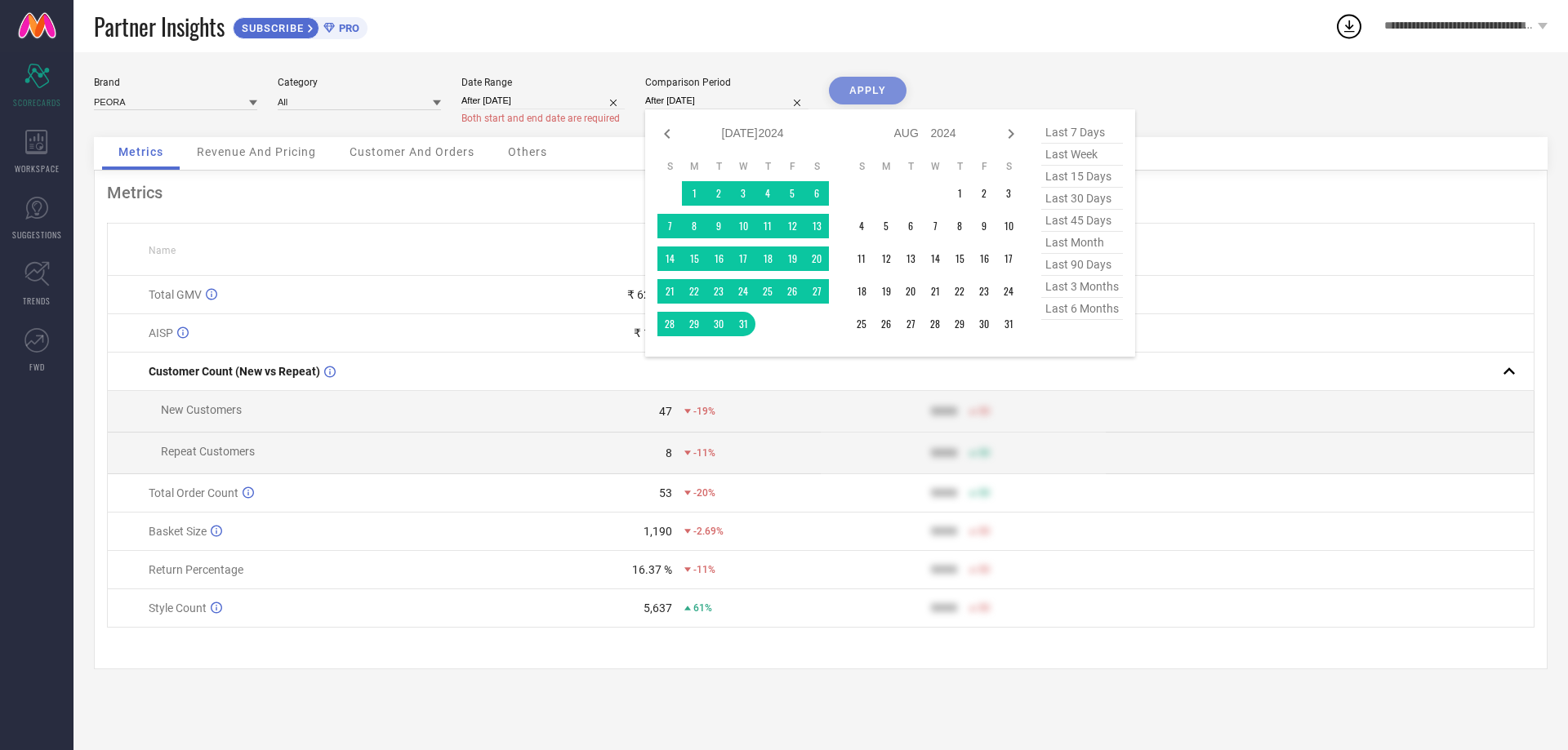
type input "[DATE] to [DATE]"
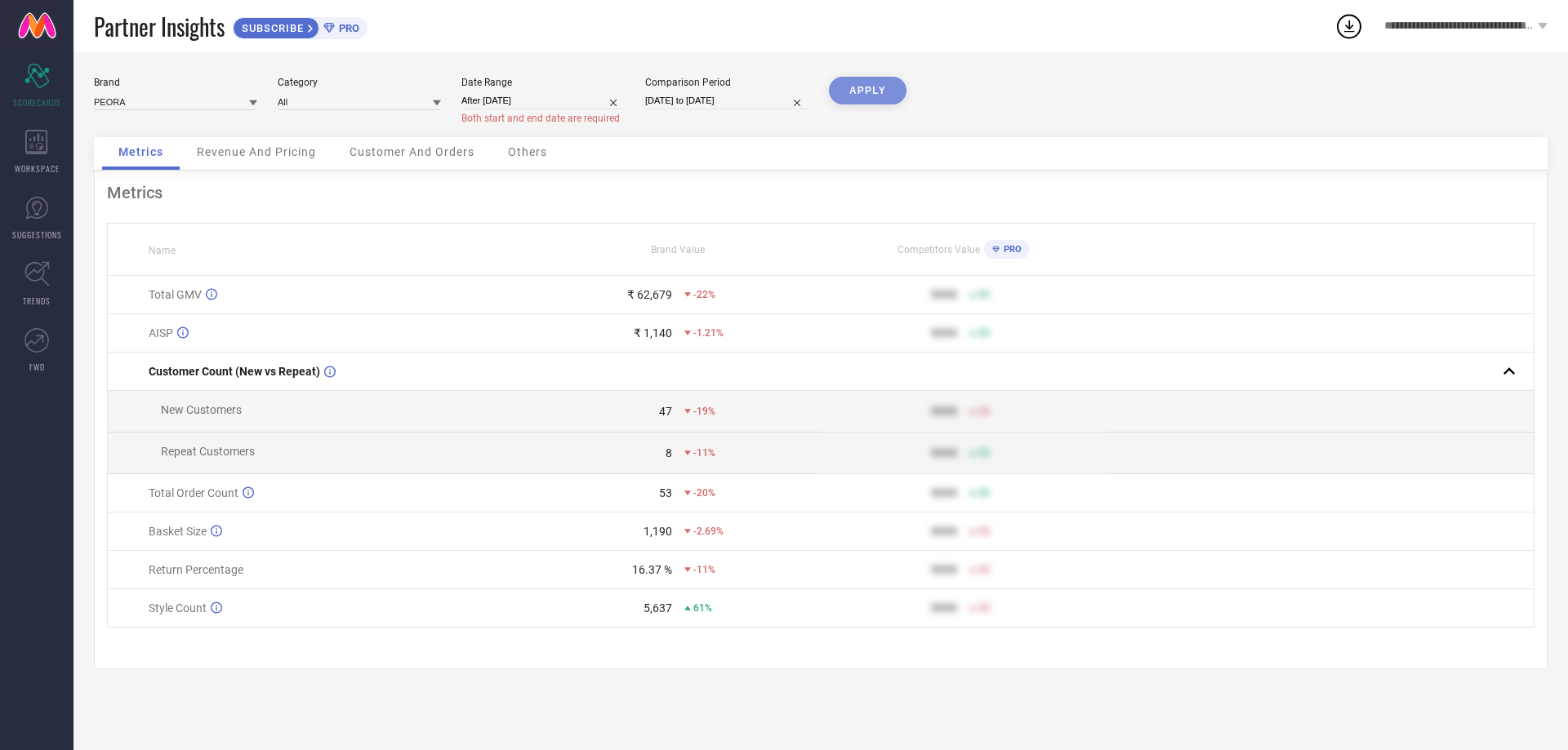
click at [865, 95] on div "APPLY" at bounding box center [868, 107] width 77 height 60
click at [874, 92] on div "APPLY" at bounding box center [868, 107] width 77 height 60
click at [558, 99] on input "After [DATE]" at bounding box center [543, 101] width 163 height 17
select select "6"
select select "2025"
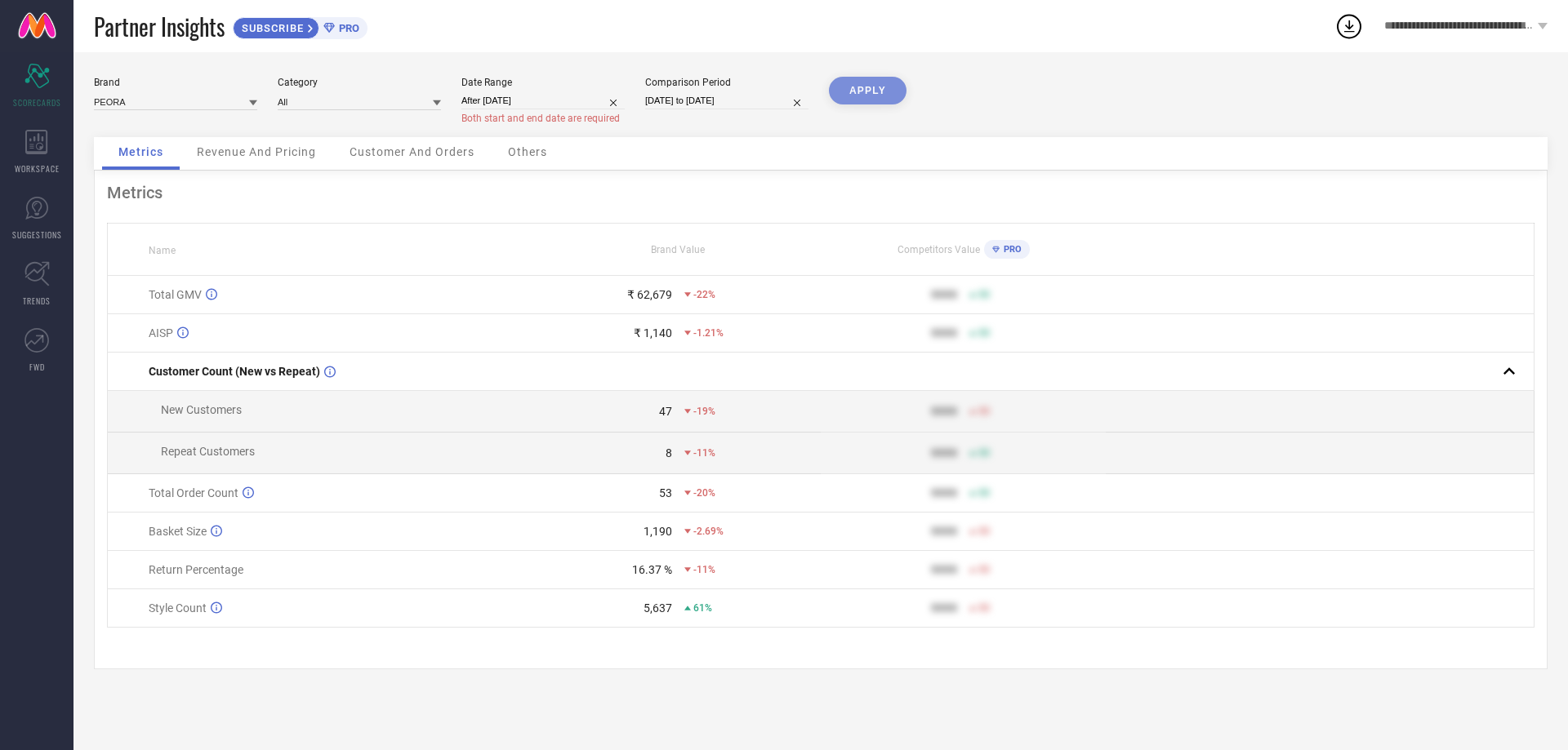
select select "7"
select select "2025"
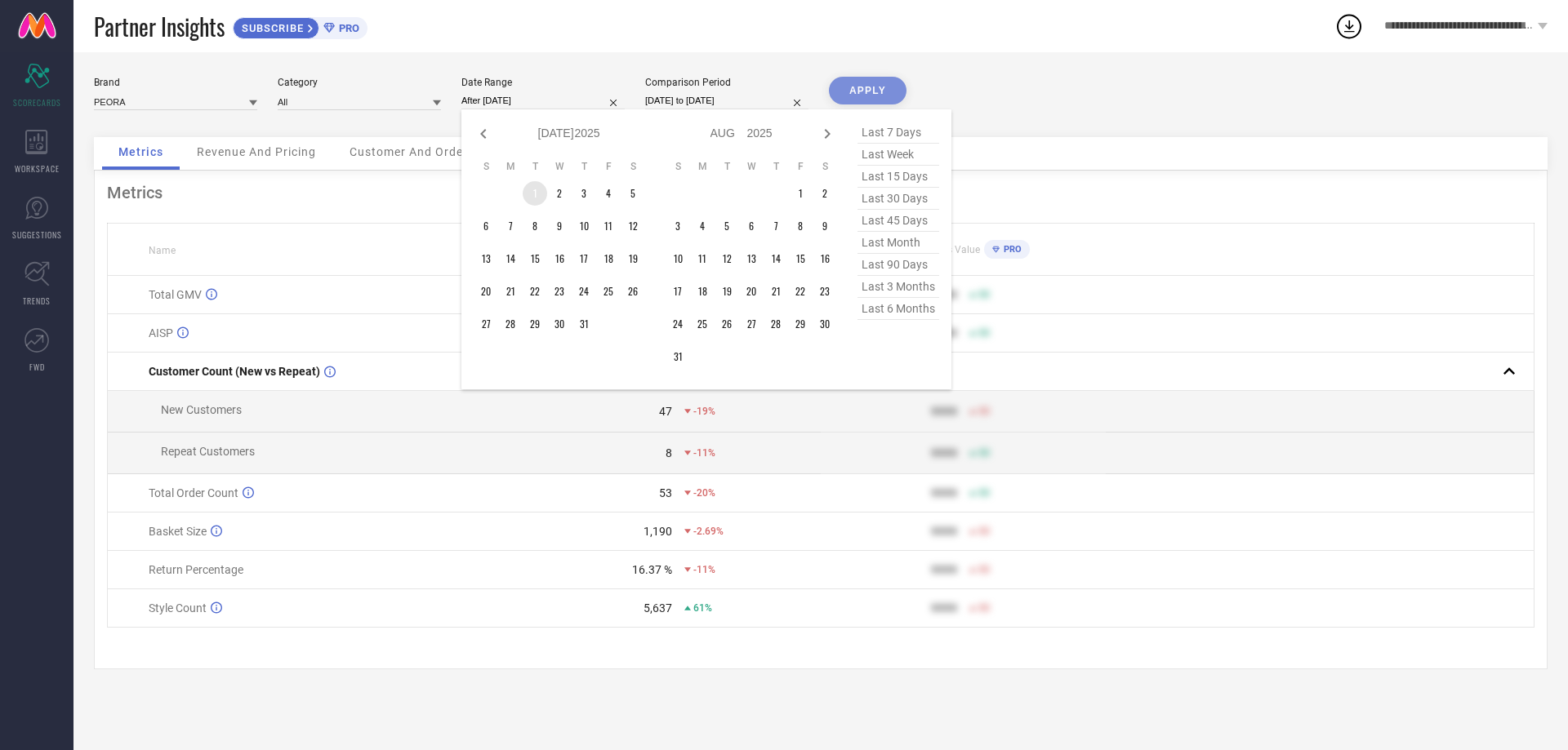
type input "[DATE] to [DATE]"
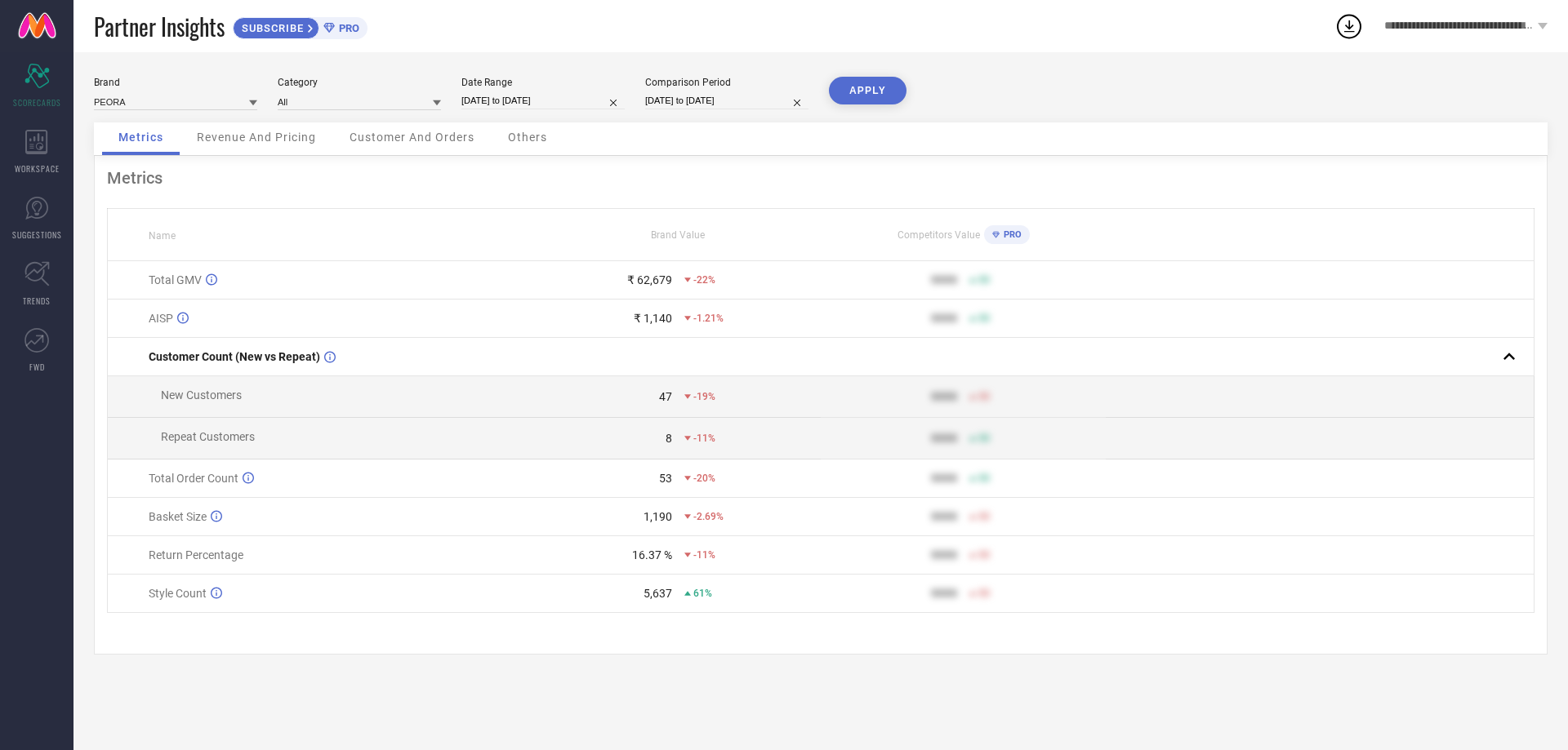
click at [850, 96] on button "APPLY" at bounding box center [868, 90] width 77 height 27
click at [456, 98] on div "Brand PEORA Category All Date Range [DATE] to [DATE] Comparison Period [DATE] t…" at bounding box center [820, 99] width 1454 height 45
select select "6"
select select "2025"
select select "7"
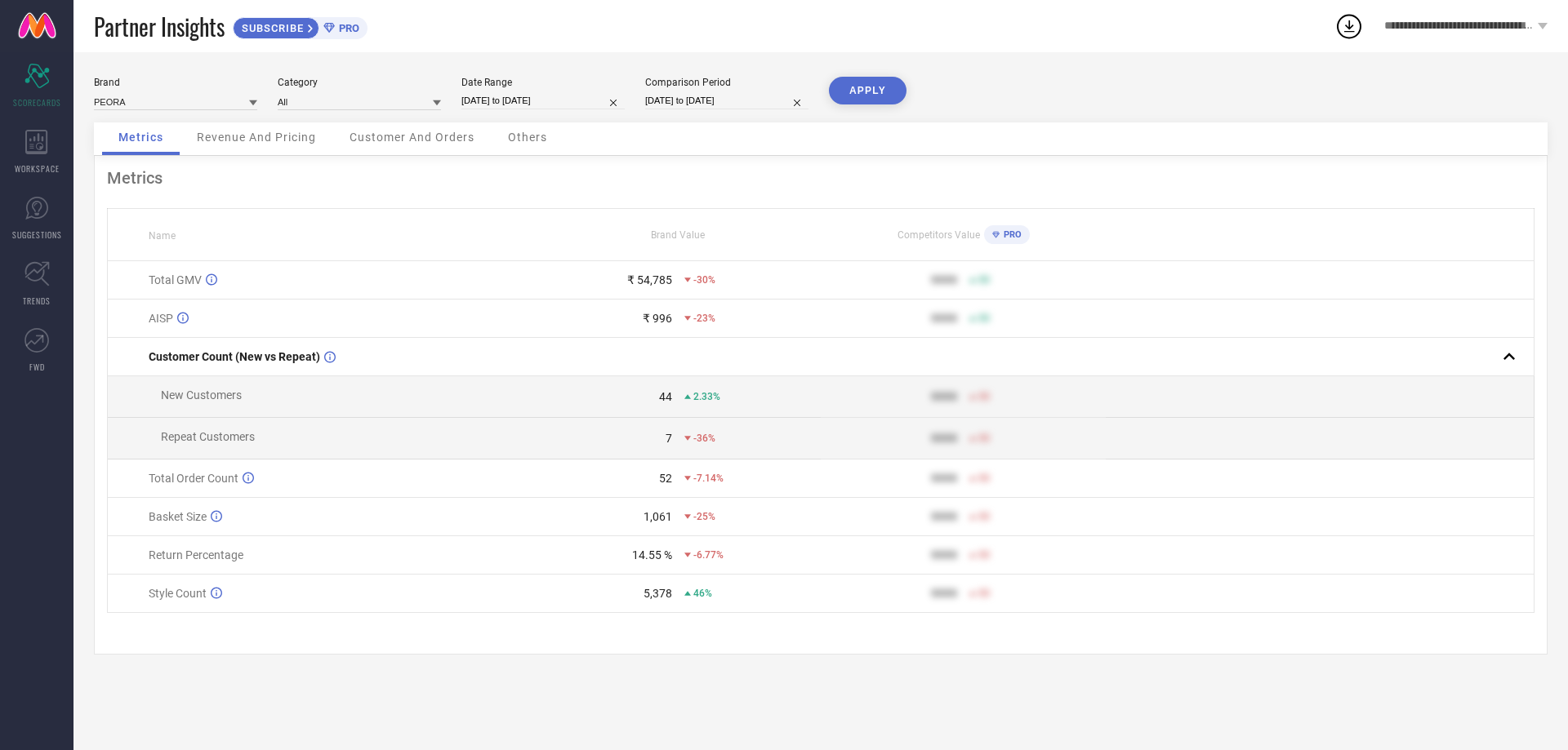
select select "2025"
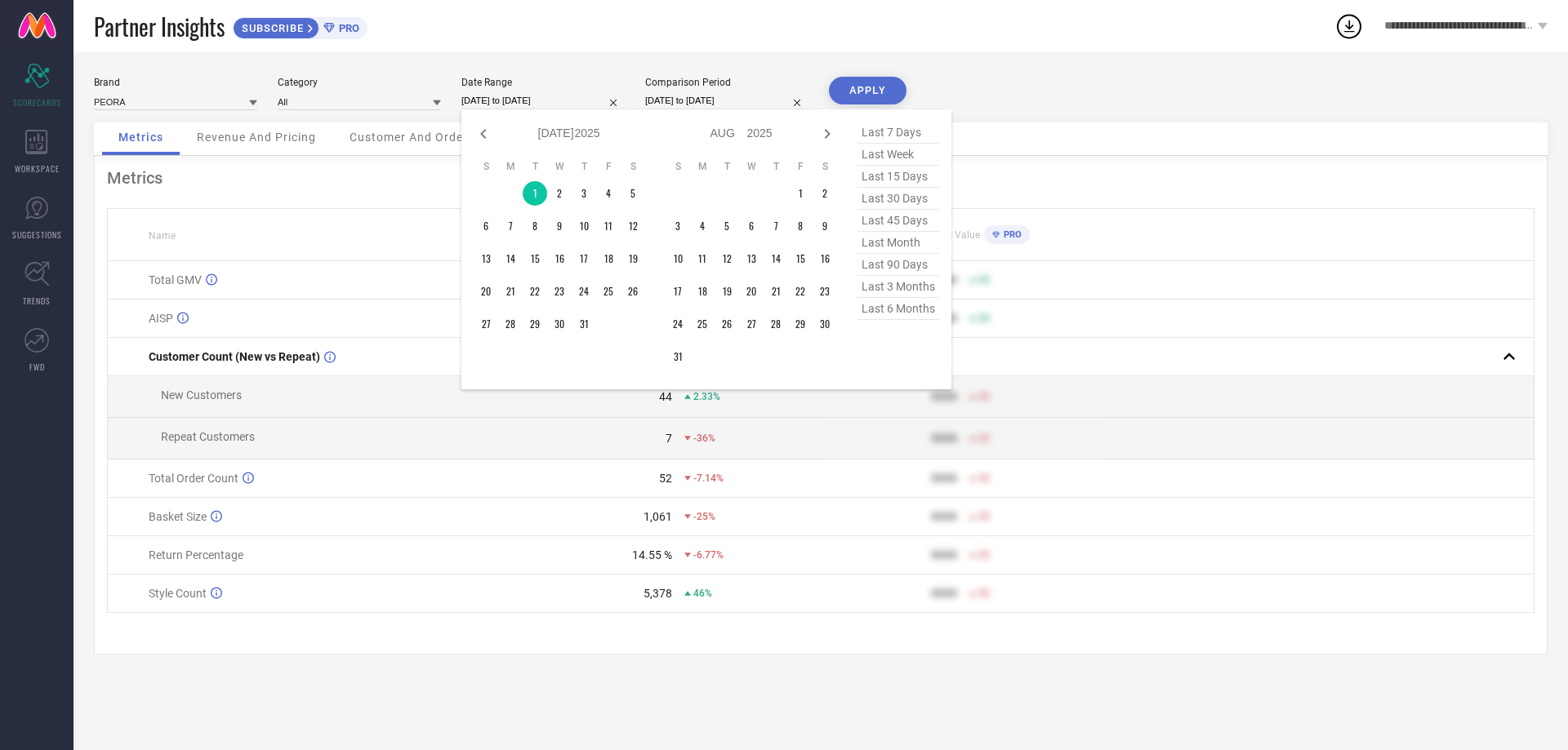
click at [472, 98] on input "[DATE] to [DATE]" at bounding box center [543, 101] width 163 height 17
click at [487, 131] on icon at bounding box center [483, 133] width 20 height 20
select select "5"
select select "2025"
select select "6"
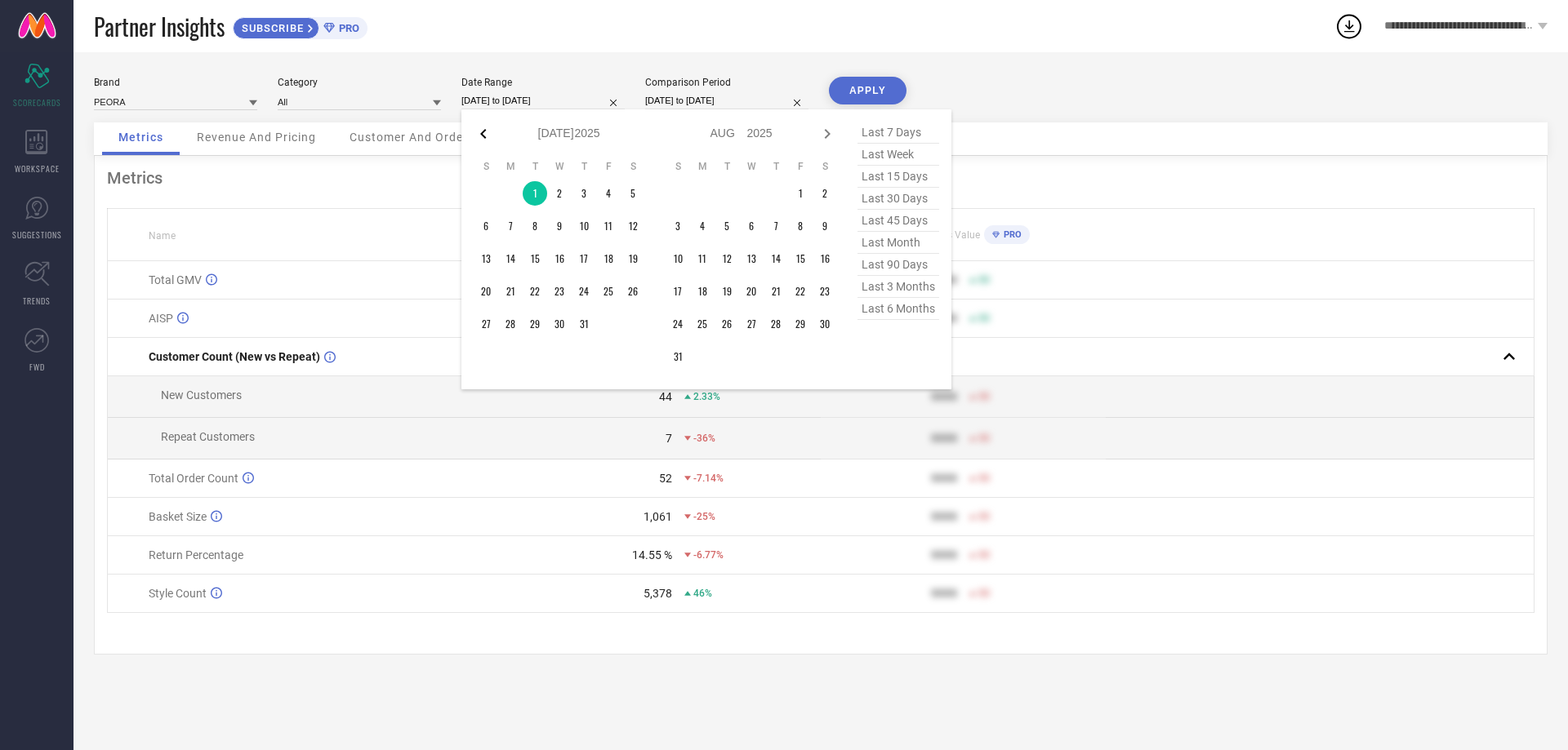
select select "2025"
click at [487, 131] on icon at bounding box center [483, 133] width 20 height 20
select select "4"
select select "2025"
select select "5"
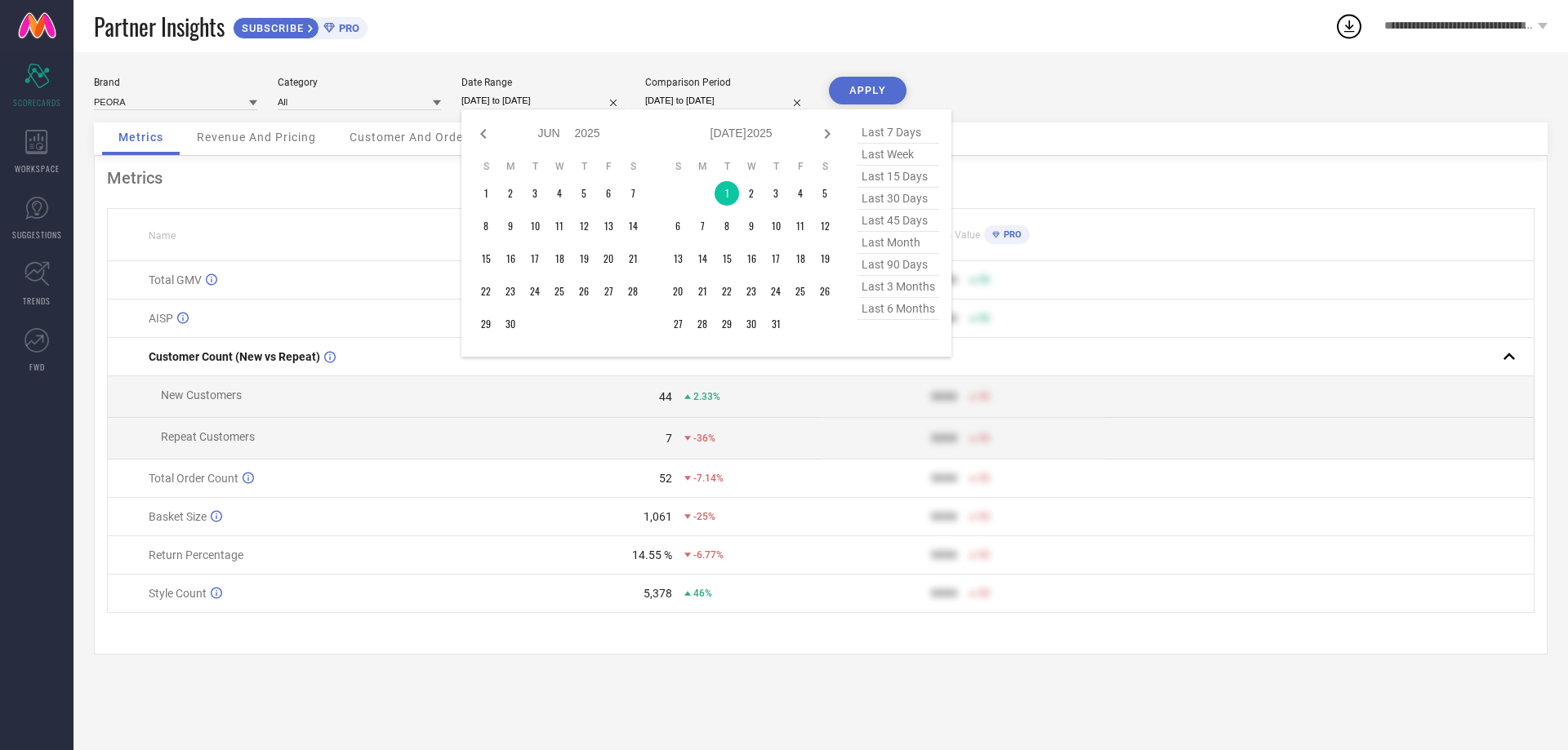
select select "2025"
click at [487, 131] on icon at bounding box center [483, 133] width 20 height 20
select select "3"
select select "2025"
select select "4"
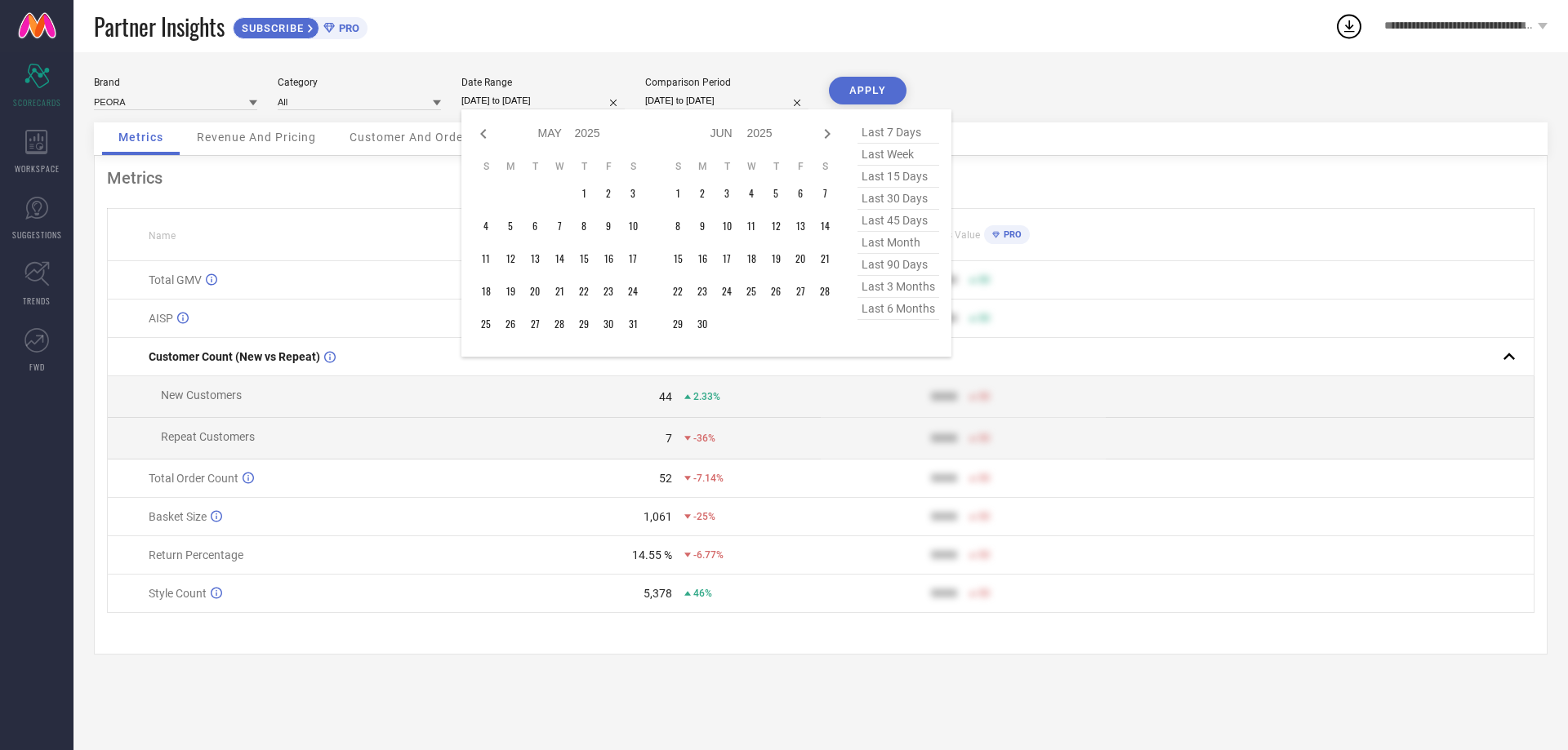
select select "2025"
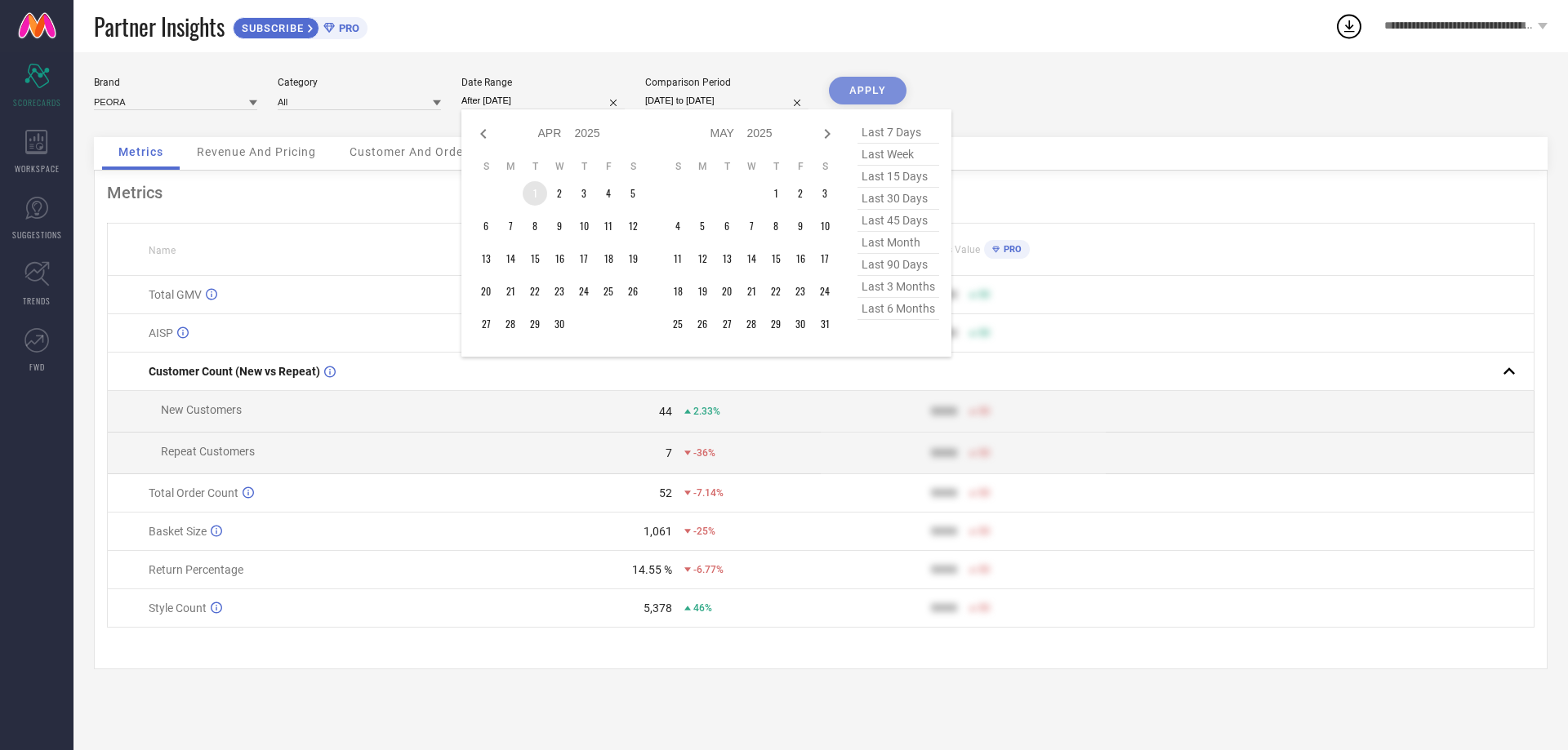
click at [534, 189] on td "1" at bounding box center [535, 193] width 25 height 25
type input "[DATE] to [DATE]"
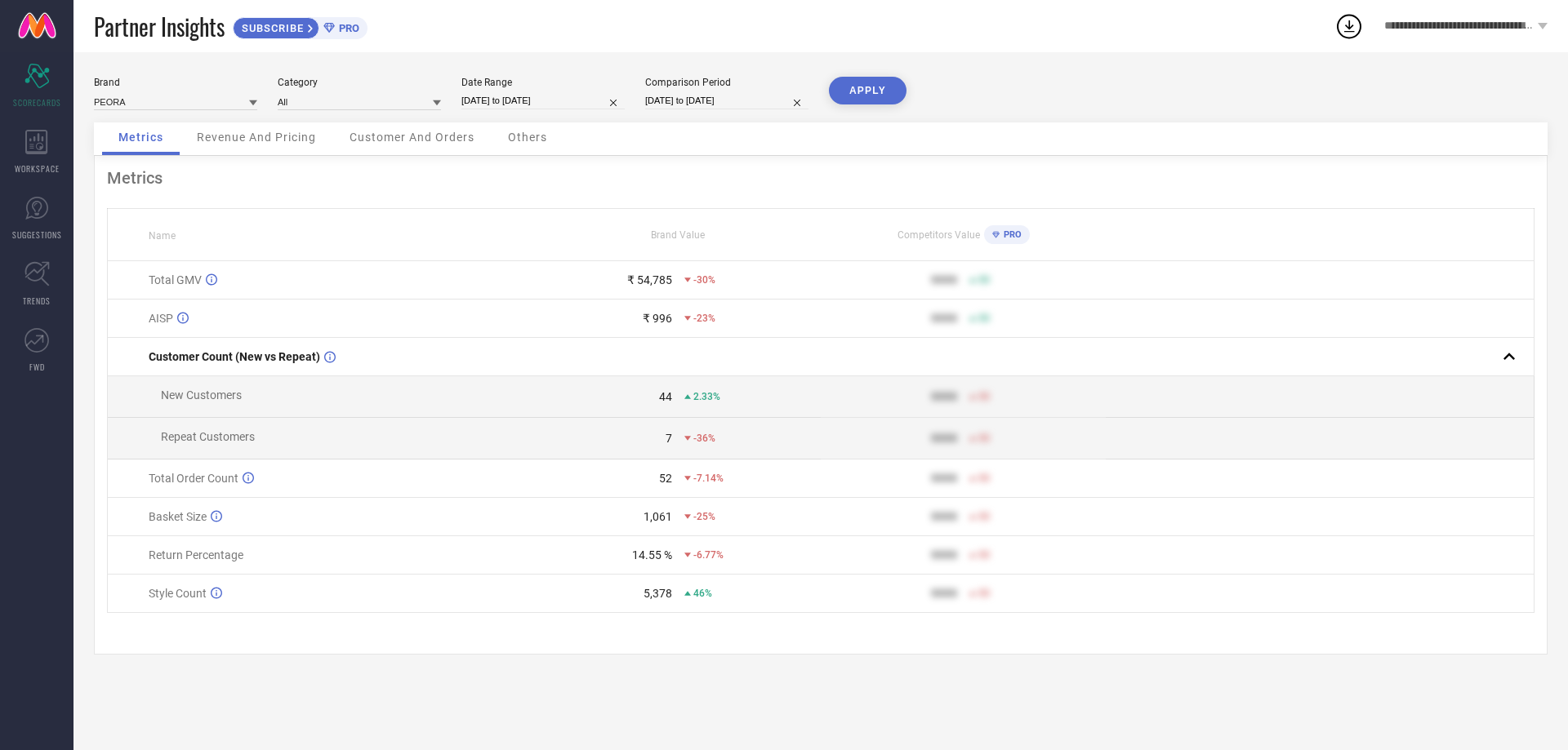
click at [865, 85] on button "APPLY" at bounding box center [868, 90] width 77 height 27
click at [884, 88] on button "APPLY" at bounding box center [868, 90] width 77 height 27
